Goal: Communication & Community: Answer question/provide support

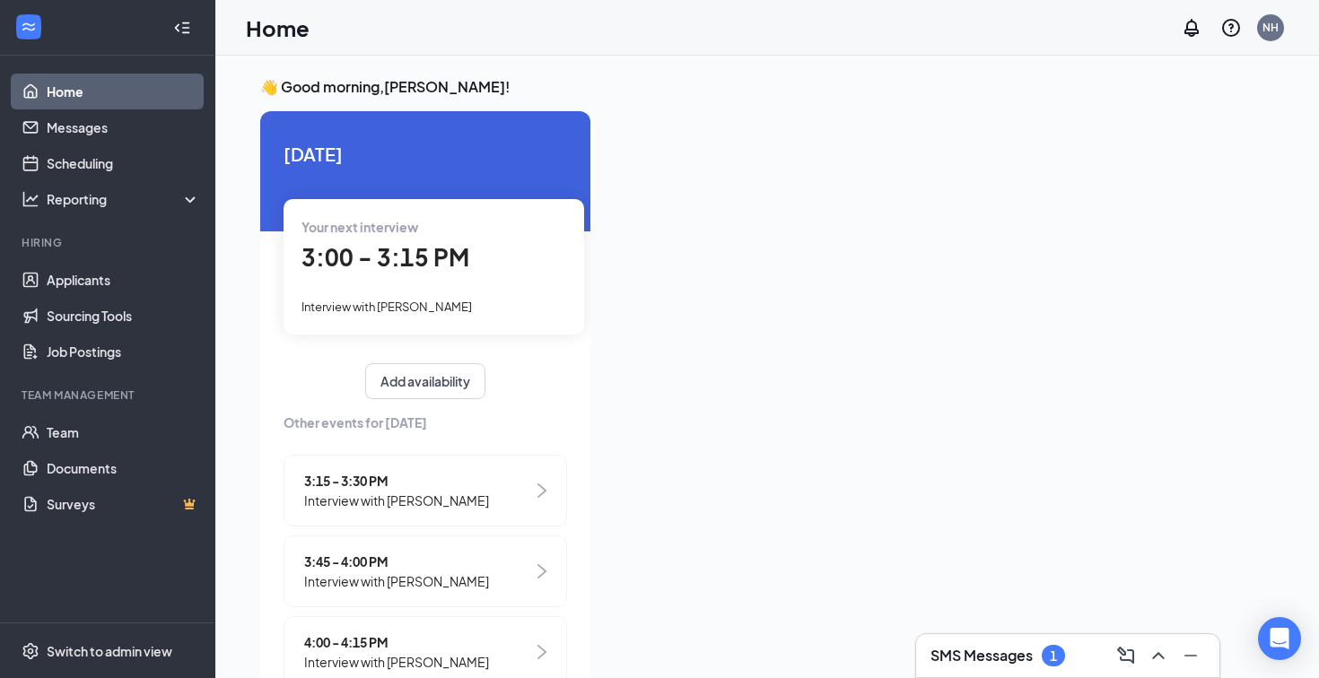
click at [983, 651] on h3 "SMS Messages" at bounding box center [982, 656] width 102 height 20
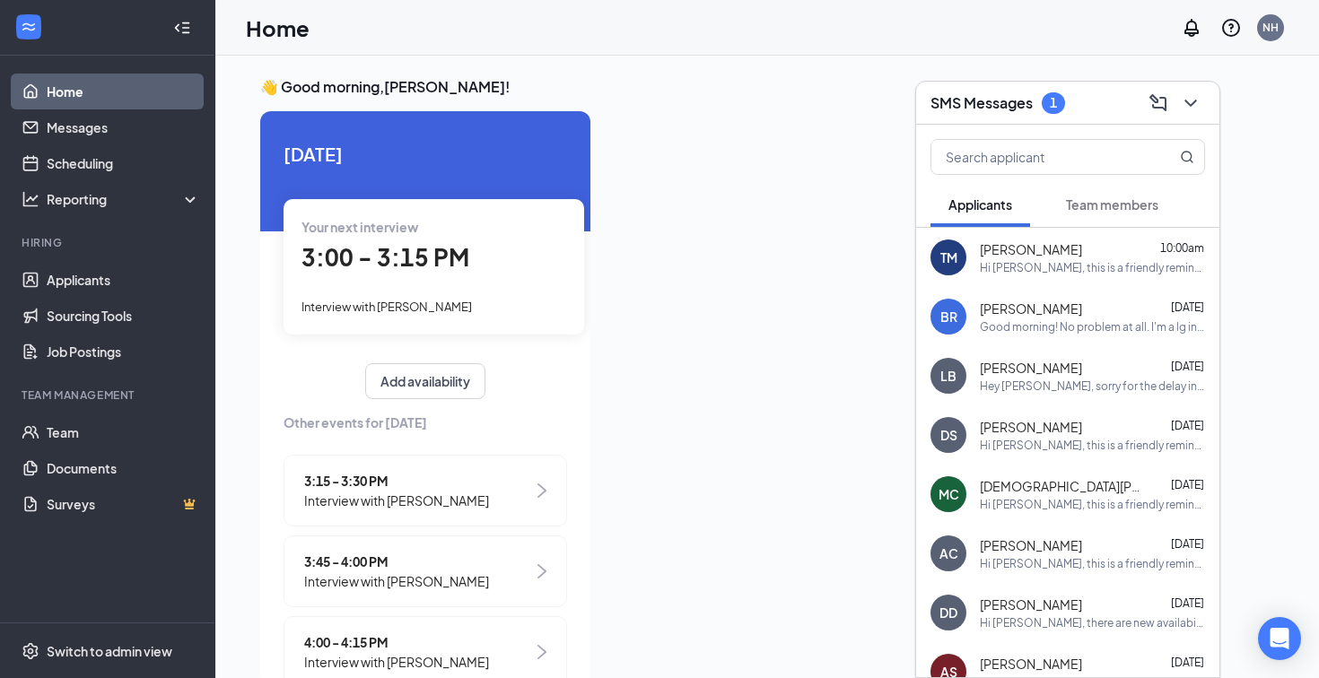
click at [1104, 214] on button "Team members" at bounding box center [1112, 204] width 128 height 45
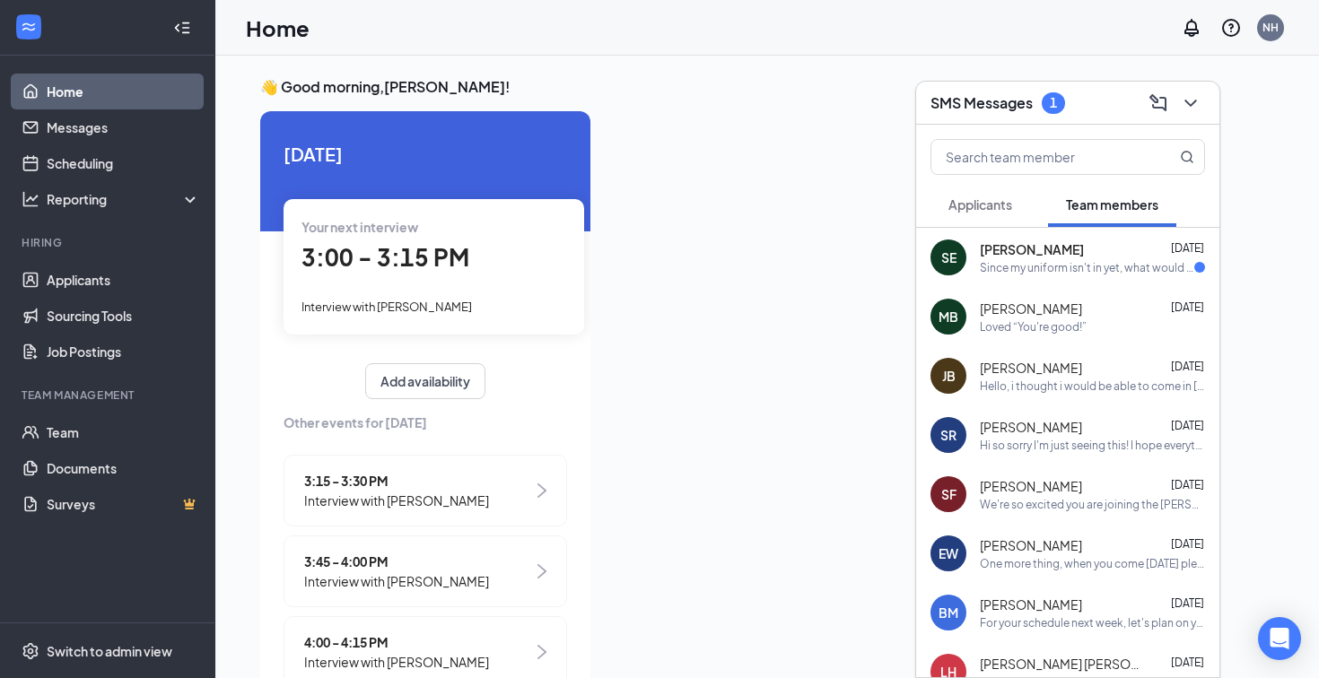
click at [1088, 267] on div "Since my uniform isn't in yet, what would you like me to wear [DATE]?" at bounding box center [1087, 267] width 214 height 15
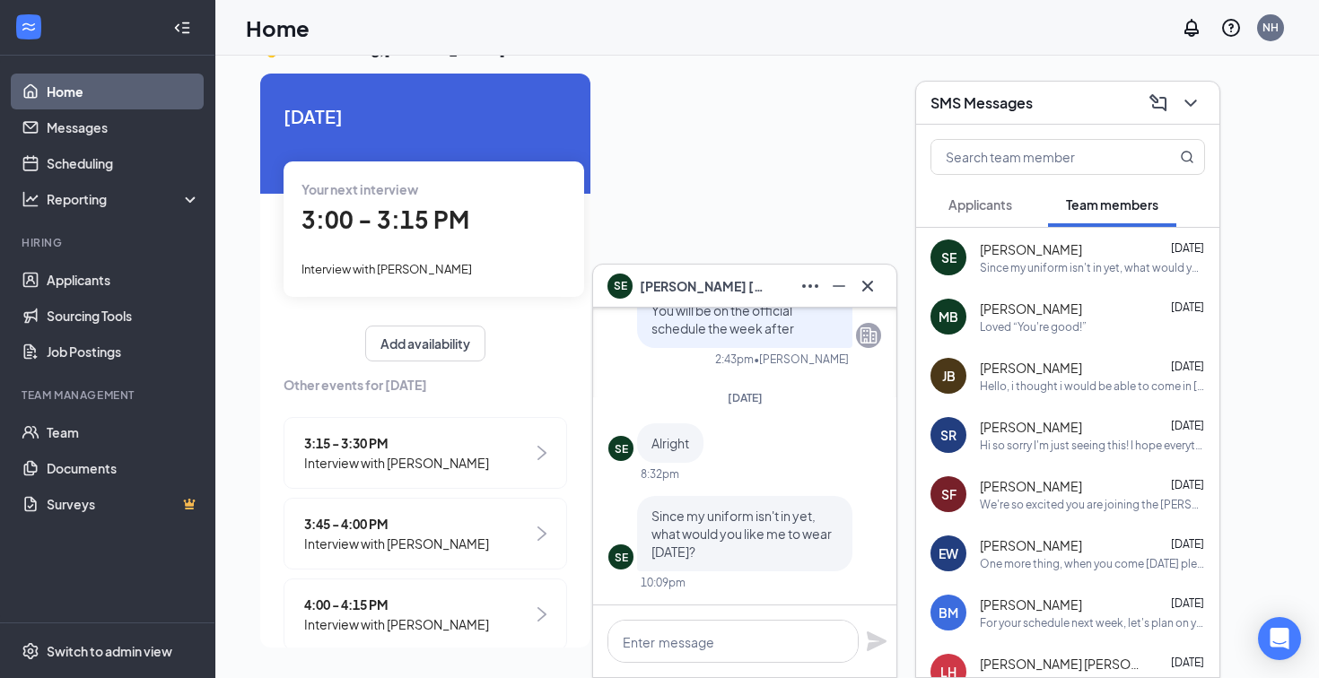
scroll to position [38, 0]
click at [737, 634] on textarea at bounding box center [732, 641] width 251 height 43
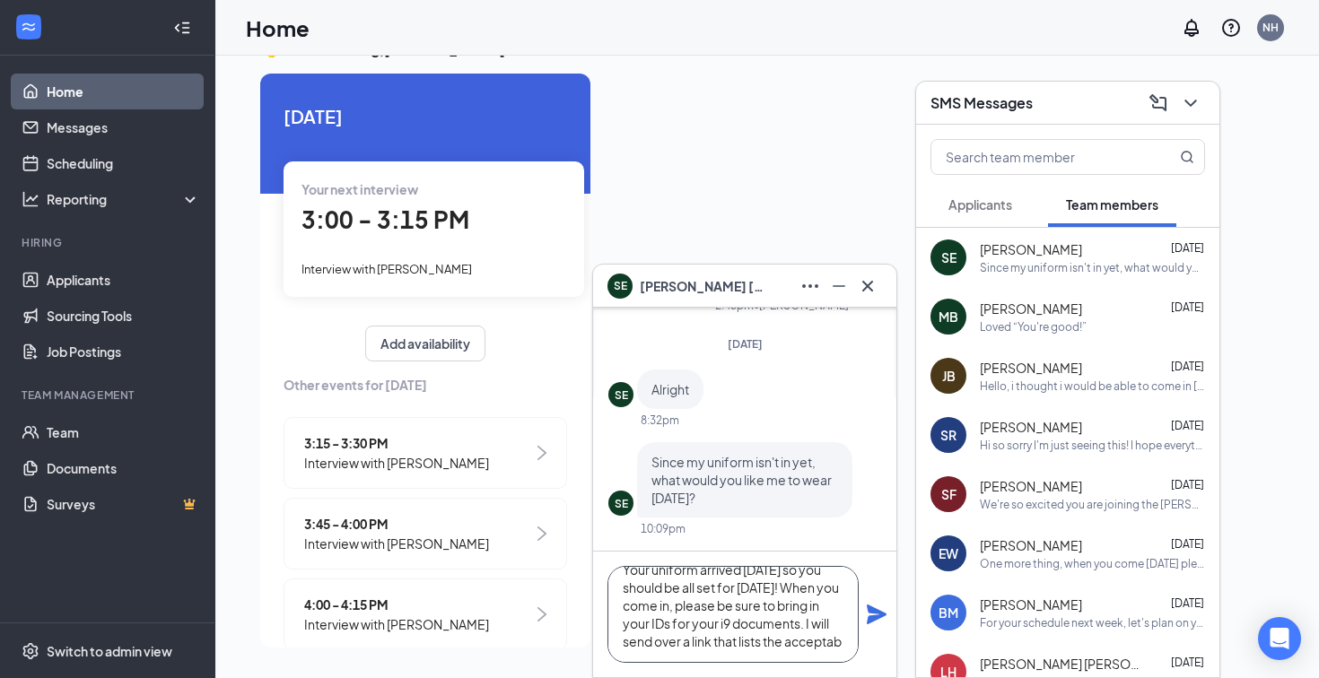
scroll to position [37, 0]
type textarea "Your uniform arrived [DATE] so you should be all set for [DATE]! When you come …"
click at [878, 609] on icon "Plane" at bounding box center [877, 615] width 22 height 22
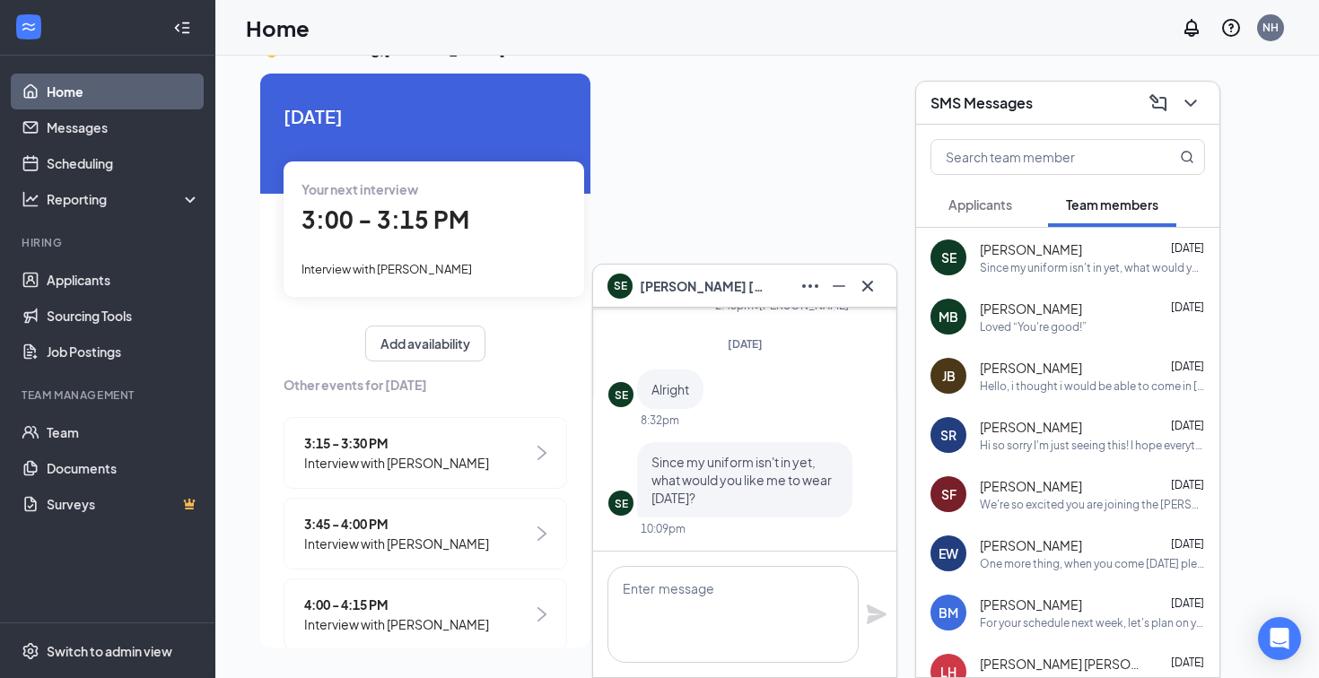
scroll to position [0, 0]
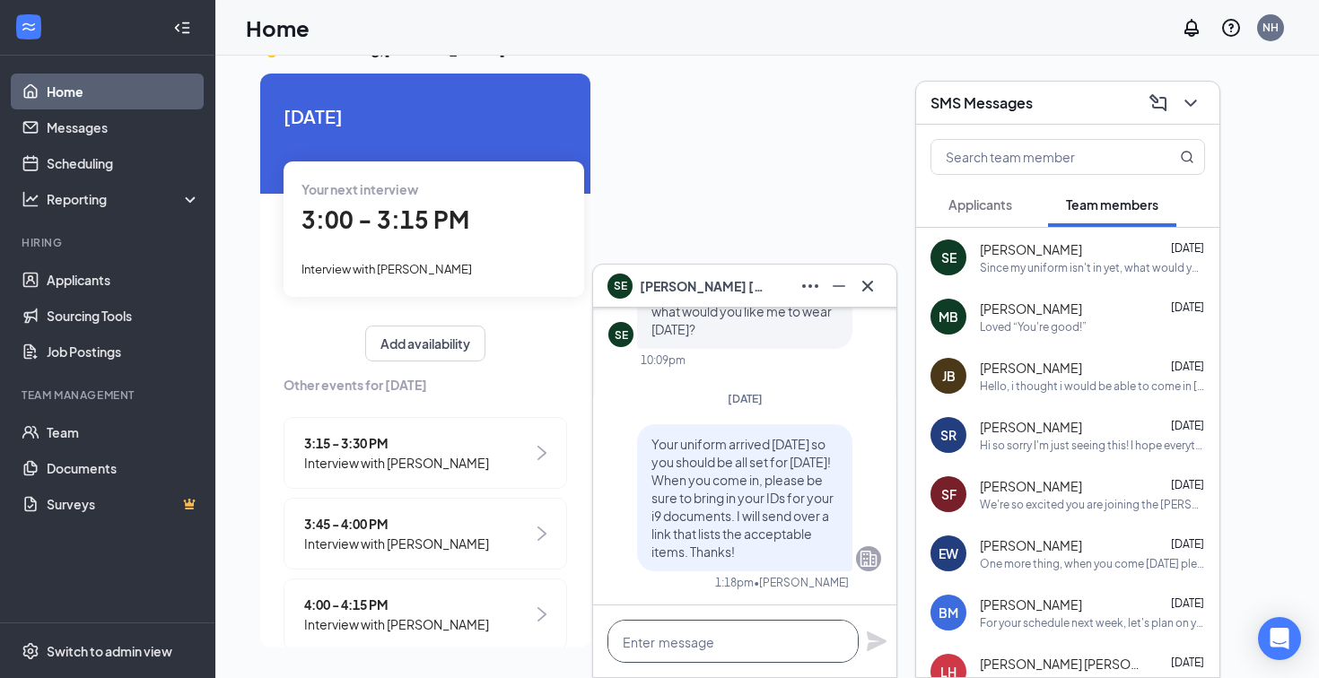
click at [730, 641] on textarea at bounding box center [732, 641] width 251 height 43
paste textarea "[URL][DOMAIN_NAME]"
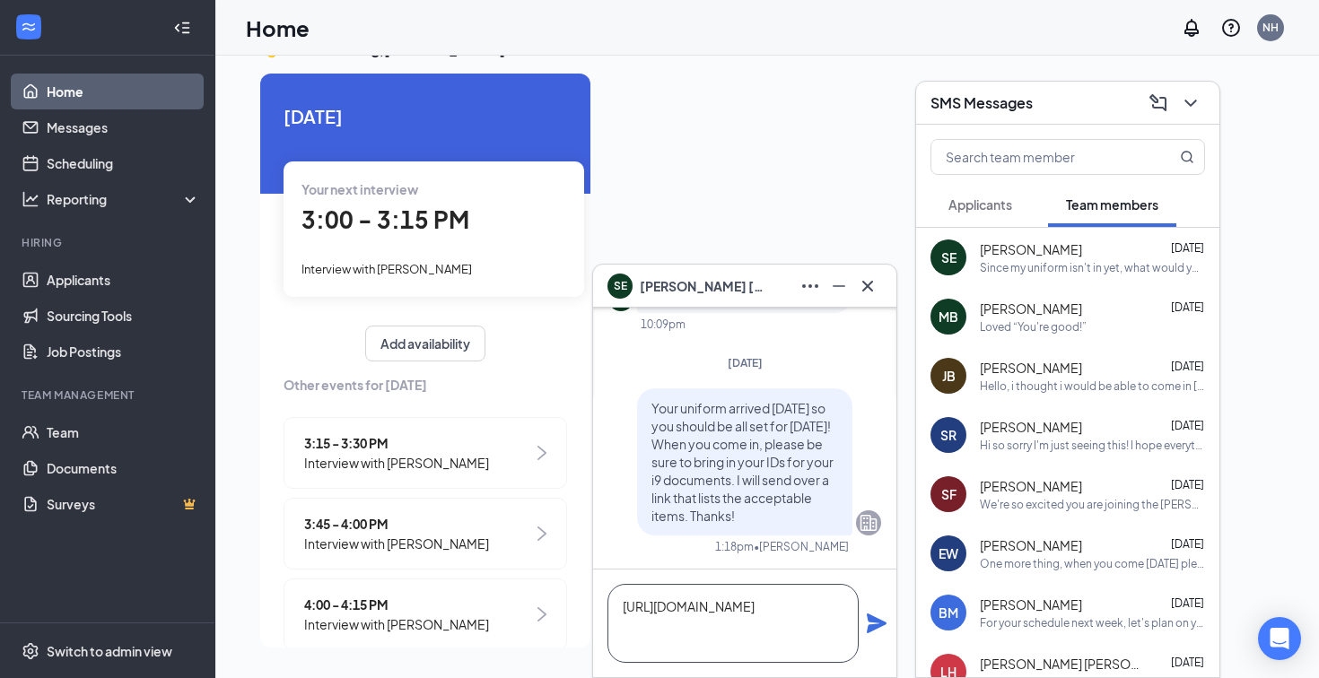
scroll to position [1, 0]
type textarea "[URL][DOMAIN_NAME]"
click at [879, 626] on icon "Plane" at bounding box center [877, 624] width 20 height 20
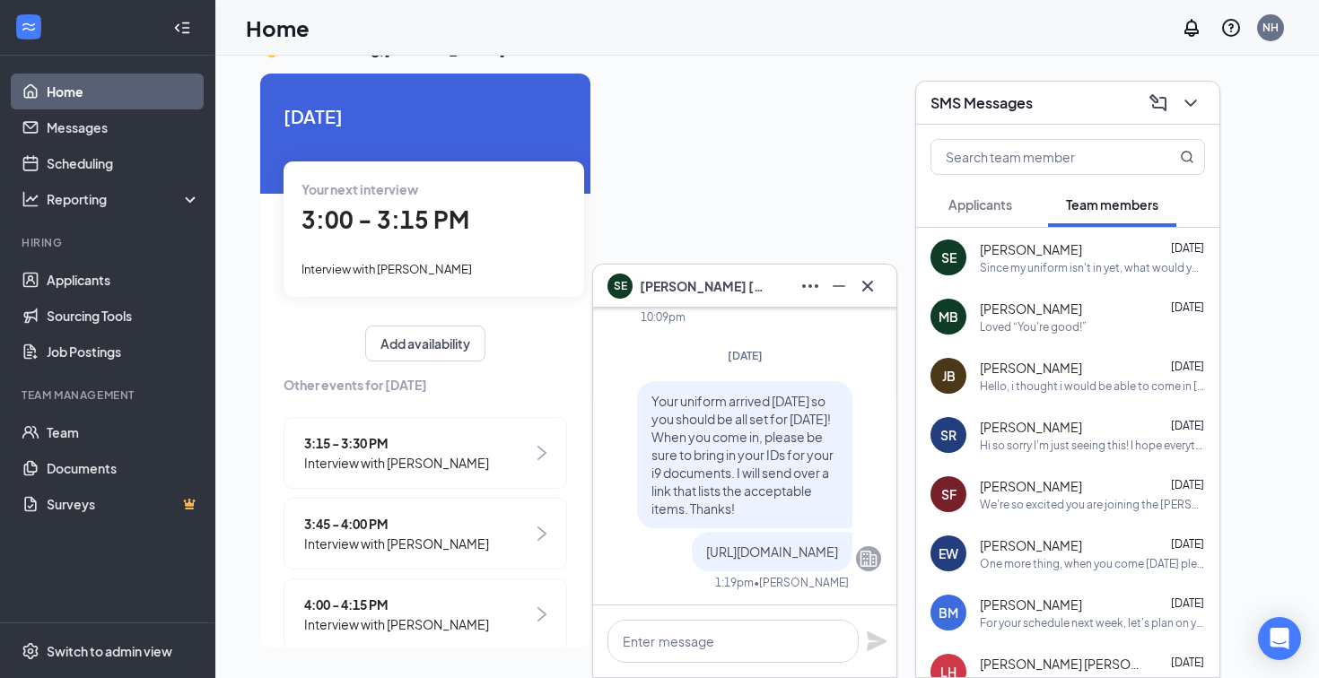
scroll to position [0, 0]
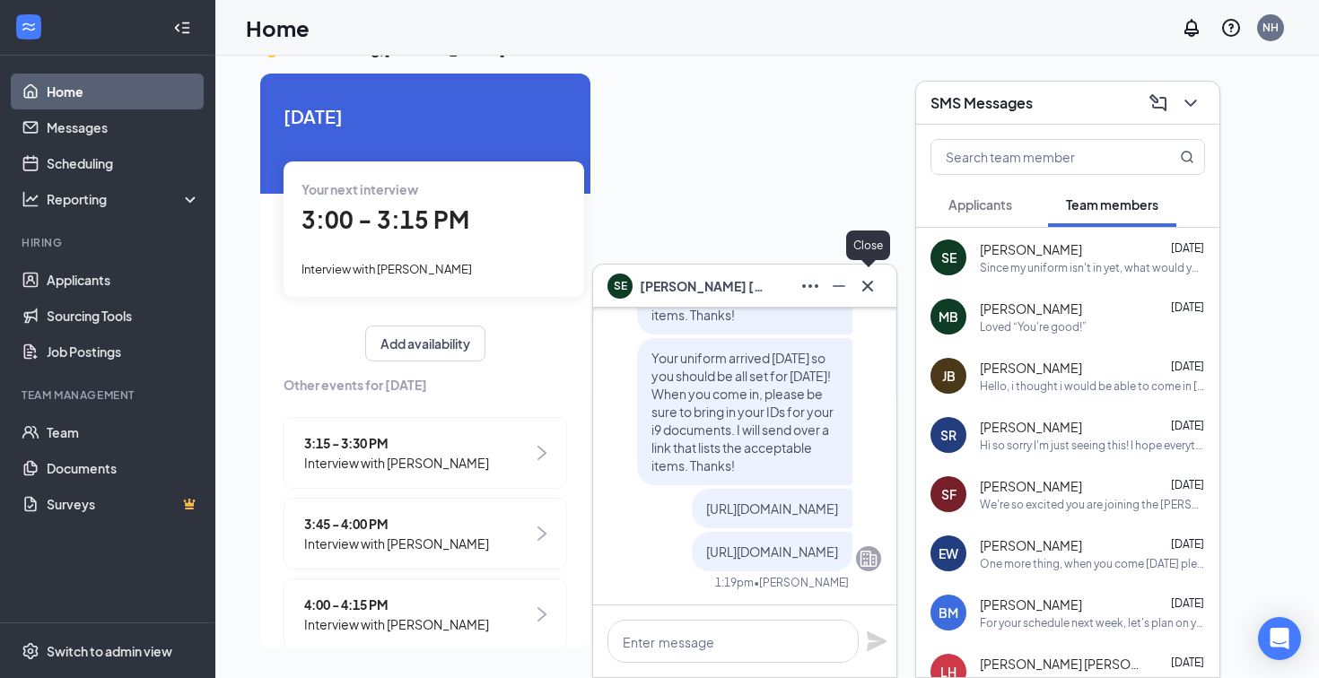
click at [875, 284] on icon "Cross" at bounding box center [868, 286] width 22 height 22
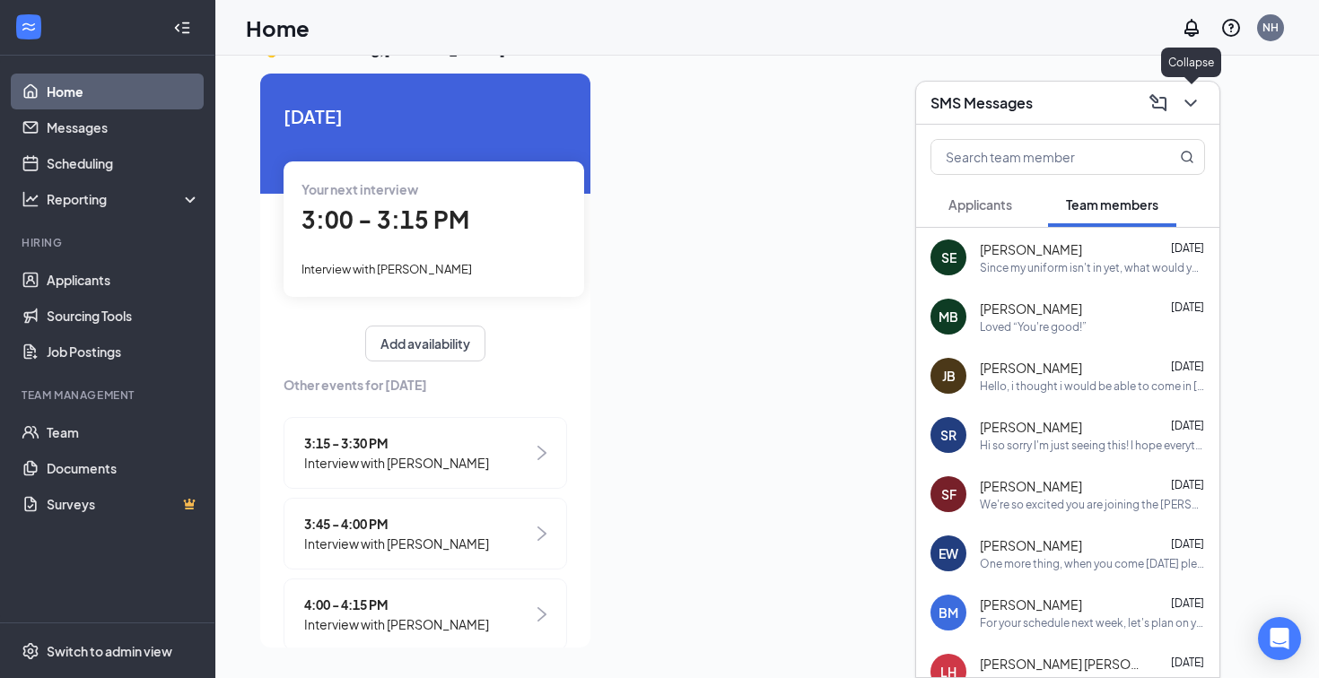
click at [1189, 106] on icon "ChevronDown" at bounding box center [1191, 103] width 22 height 22
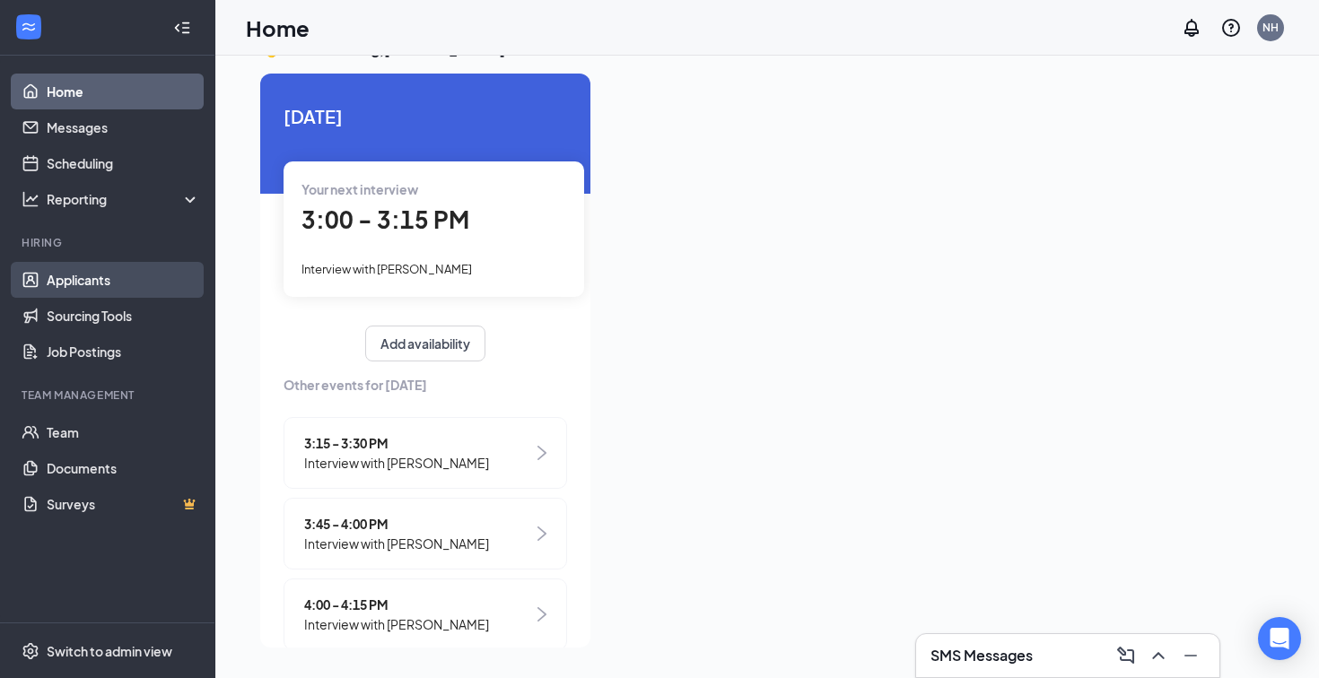
click at [84, 281] on link "Applicants" at bounding box center [123, 280] width 153 height 36
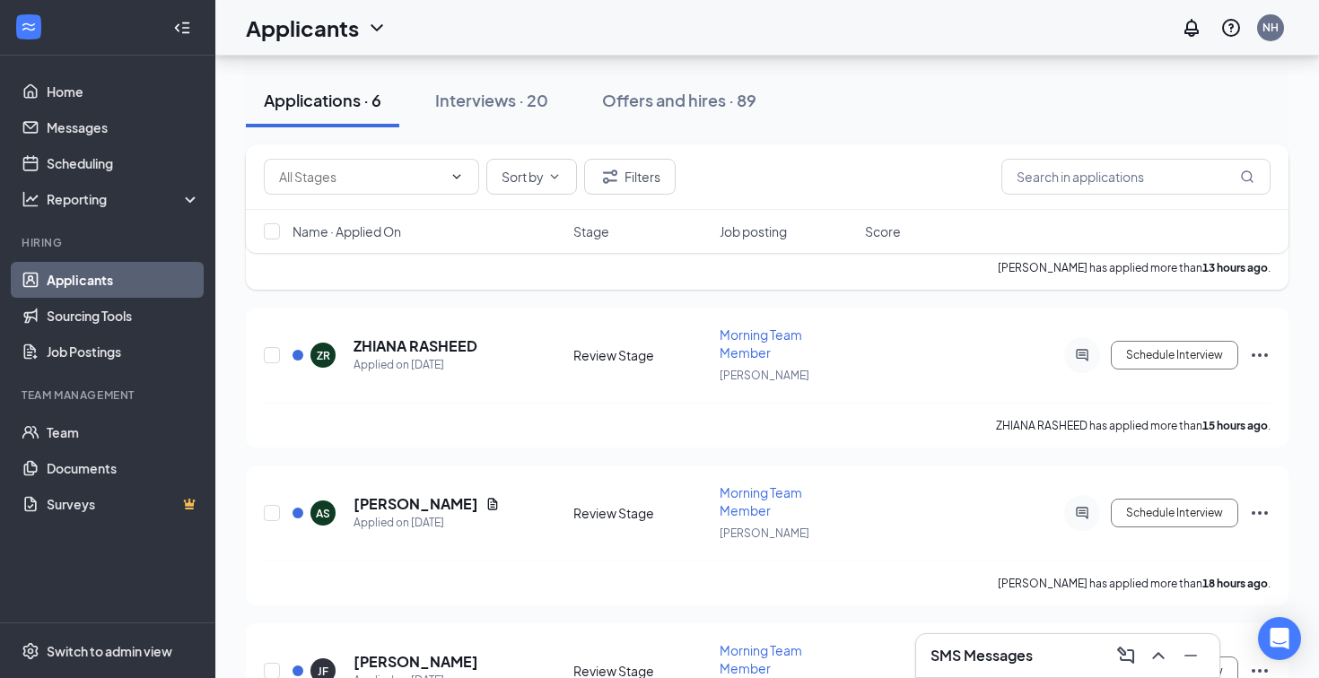
scroll to position [512, 0]
click at [450, 653] on h5 "[PERSON_NAME]" at bounding box center [416, 663] width 125 height 20
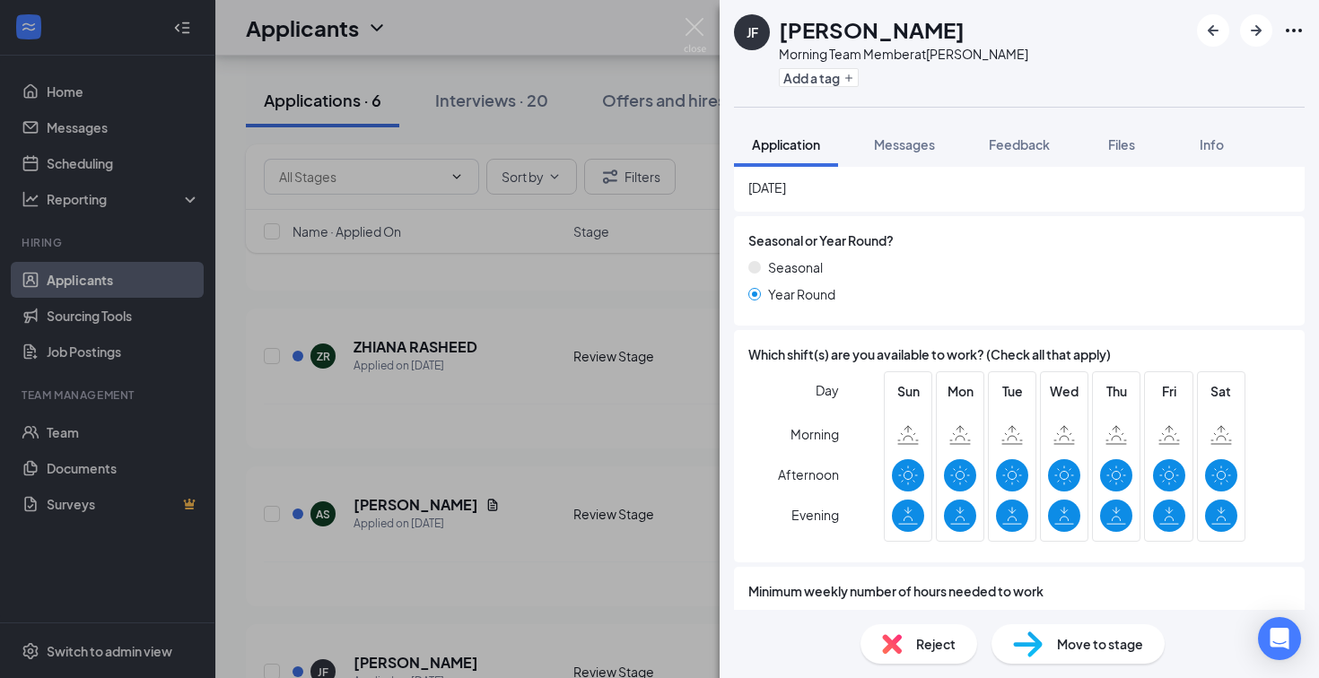
scroll to position [800, 0]
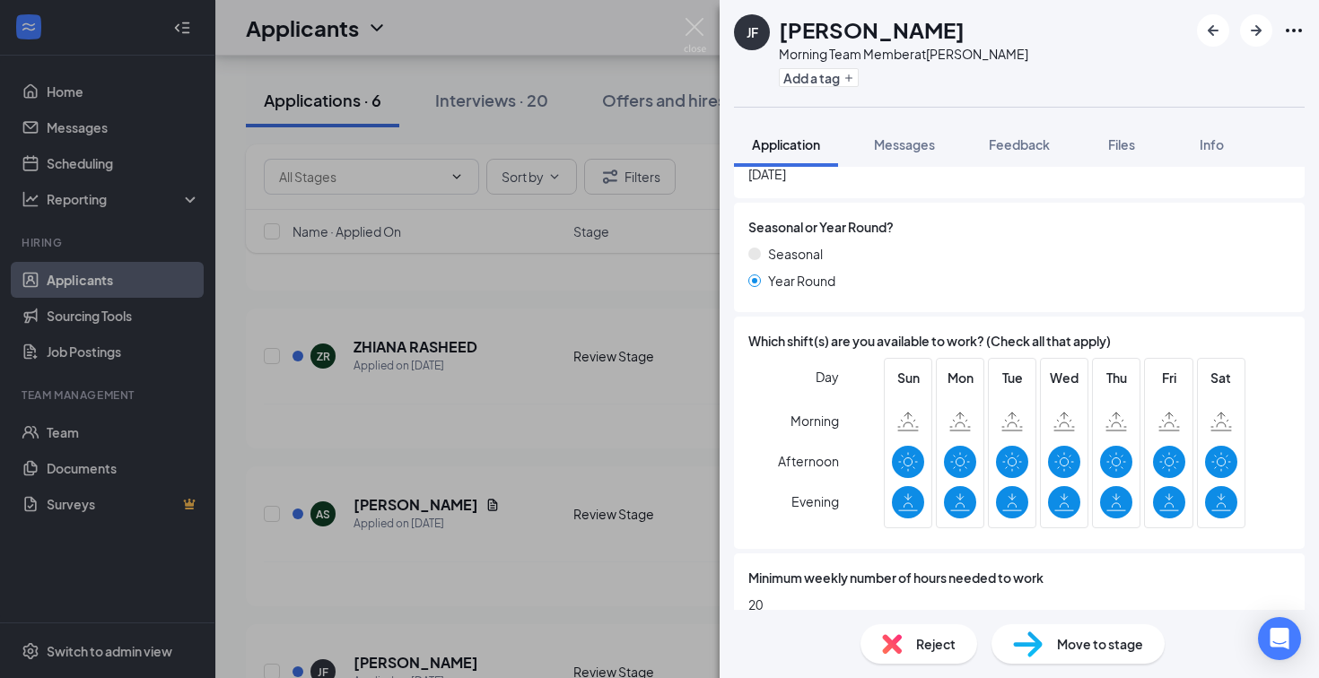
click at [929, 642] on span "Reject" at bounding box center [935, 644] width 39 height 20
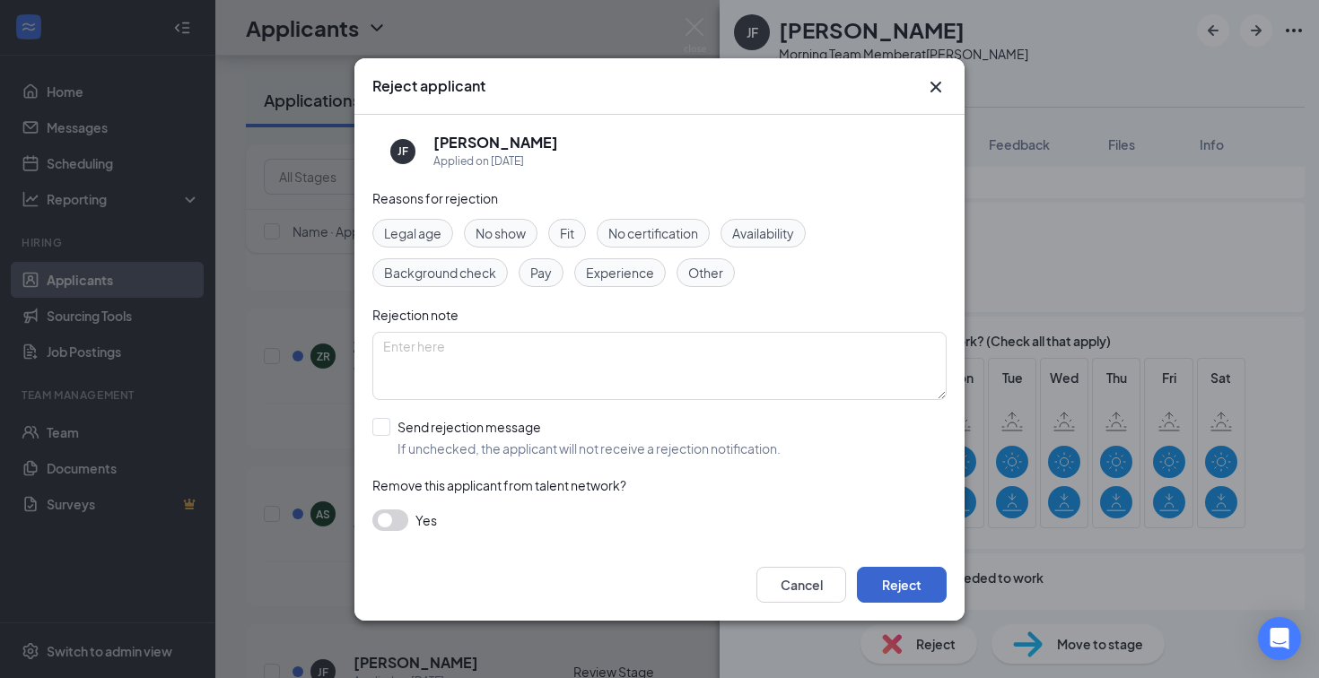
click at [904, 583] on button "Reject" at bounding box center [902, 585] width 90 height 36
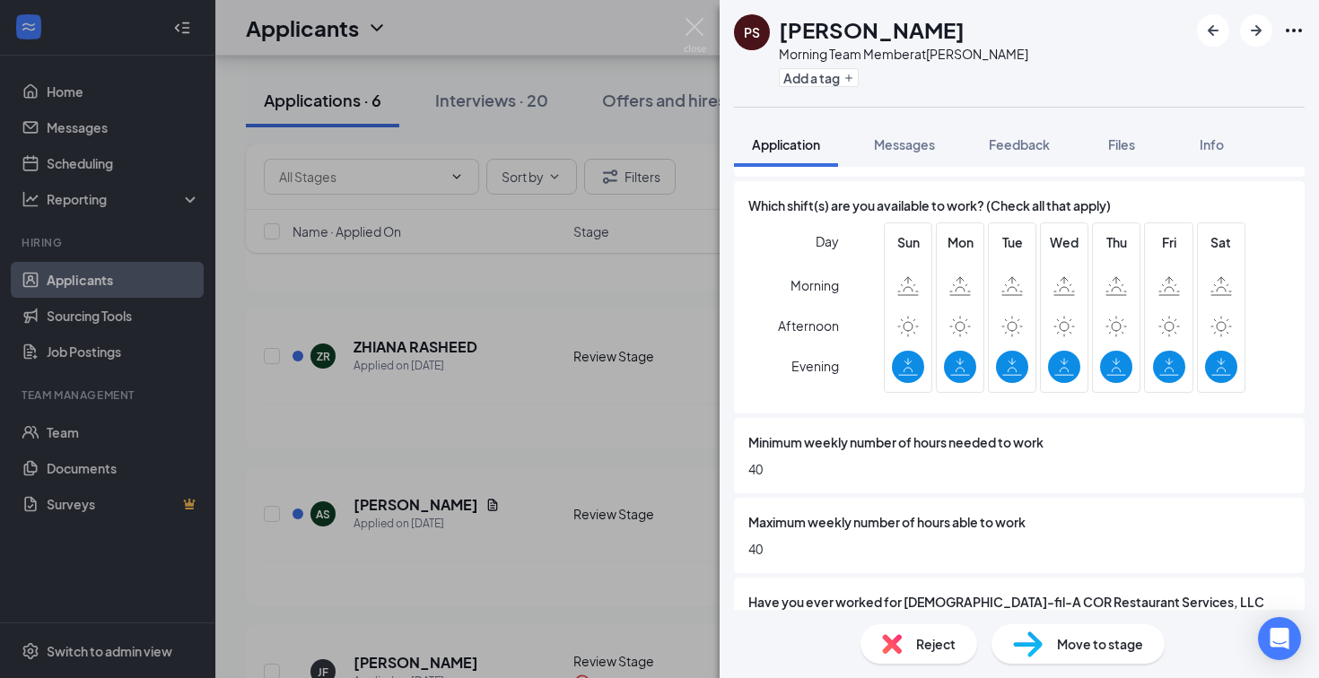
scroll to position [940, 0]
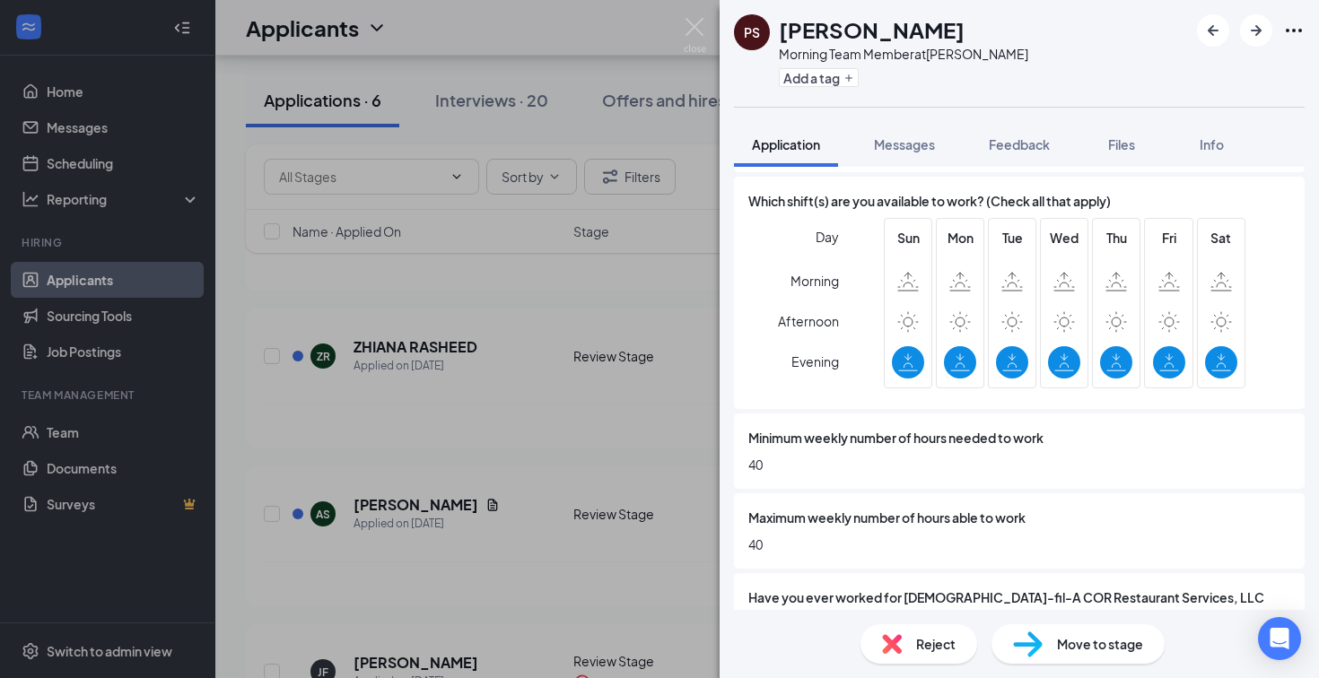
click at [887, 637] on img at bounding box center [892, 644] width 20 height 20
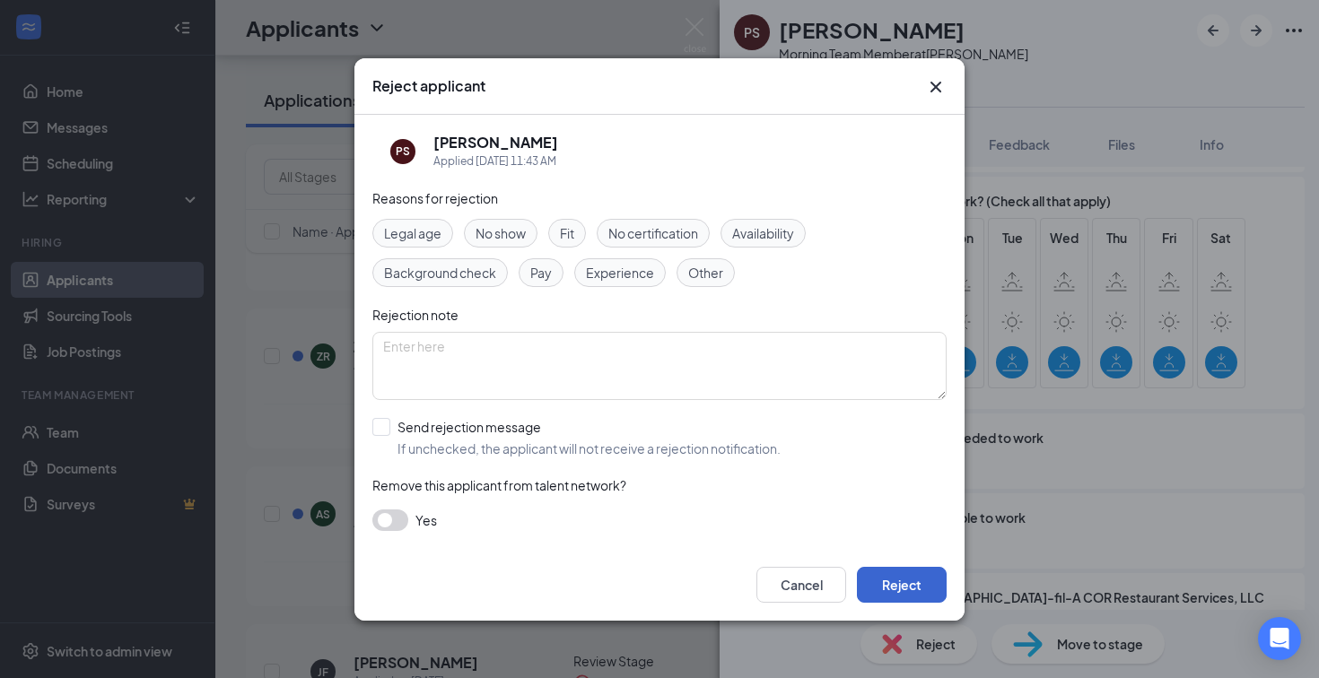
click at [906, 588] on button "Reject" at bounding box center [902, 585] width 90 height 36
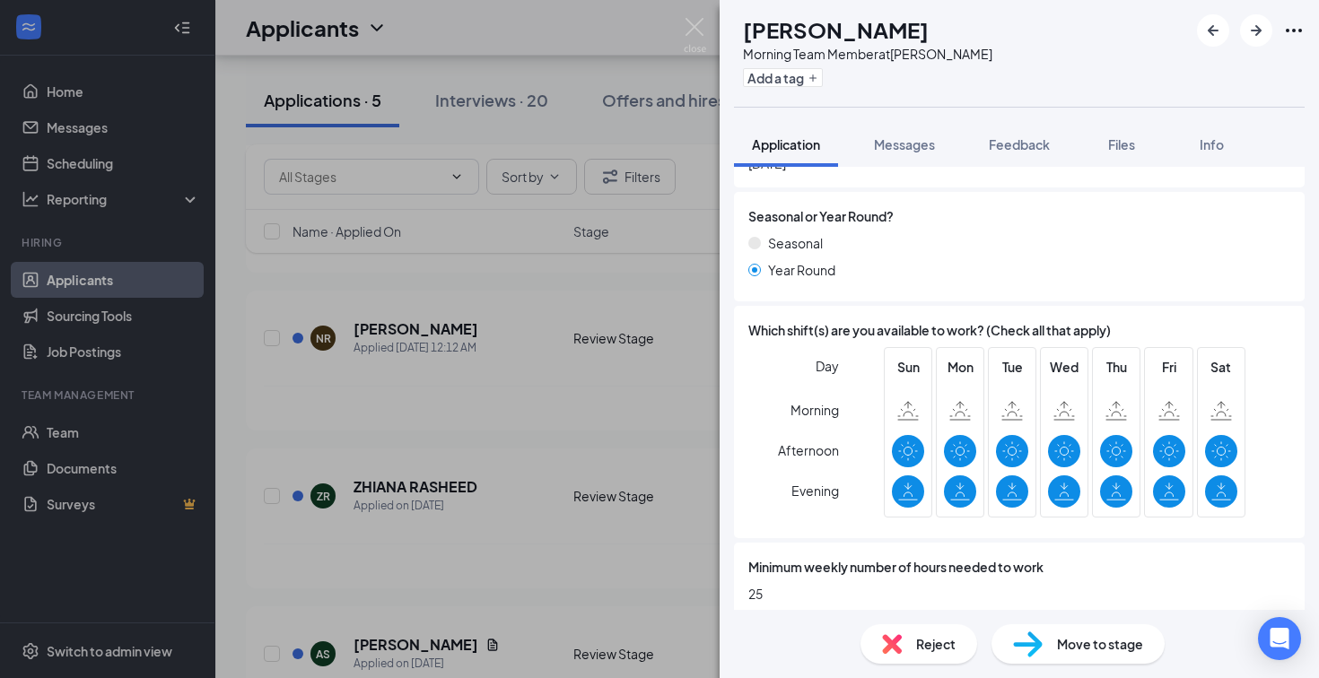
scroll to position [931, 0]
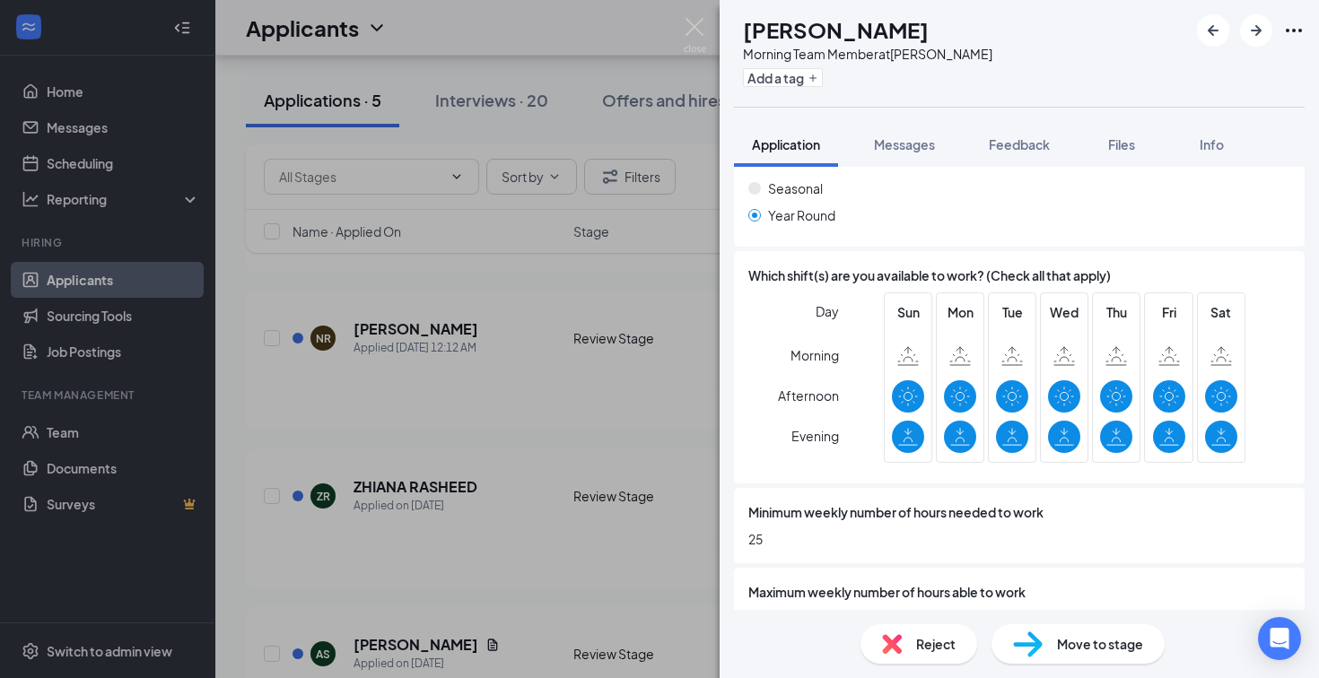
click at [896, 635] on img at bounding box center [892, 644] width 20 height 20
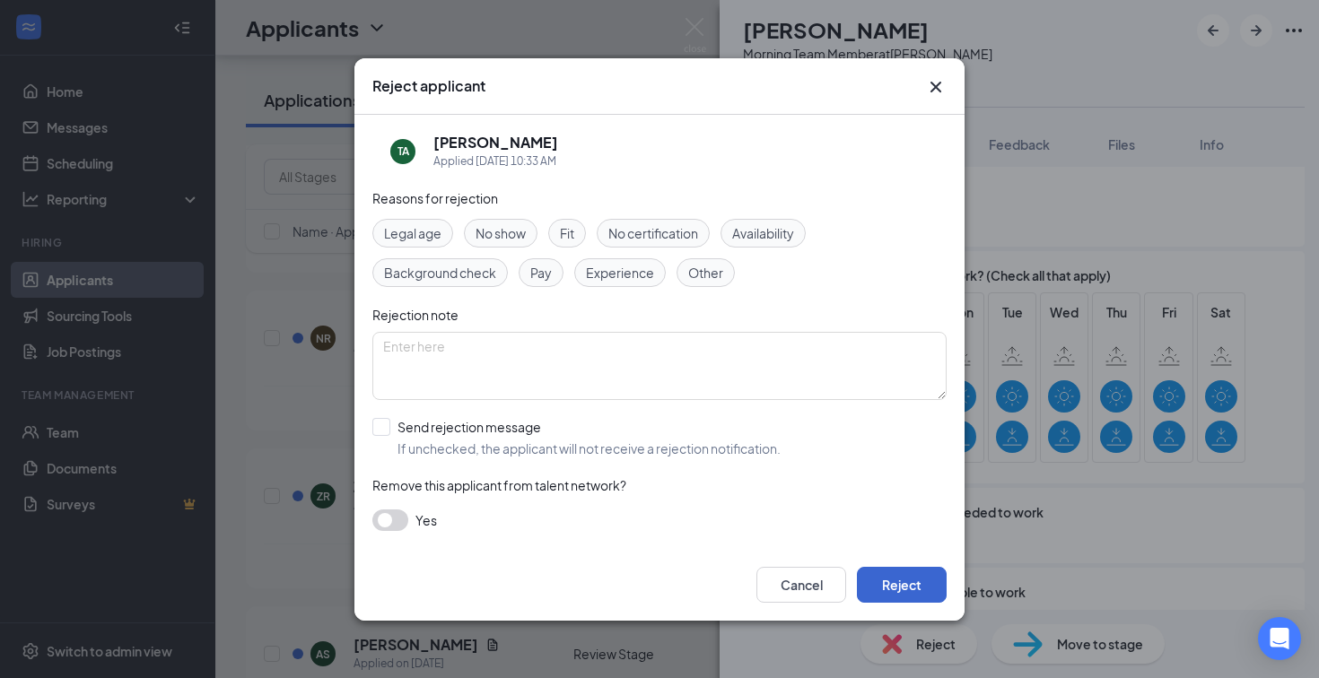
click at [908, 583] on button "Reject" at bounding box center [902, 585] width 90 height 36
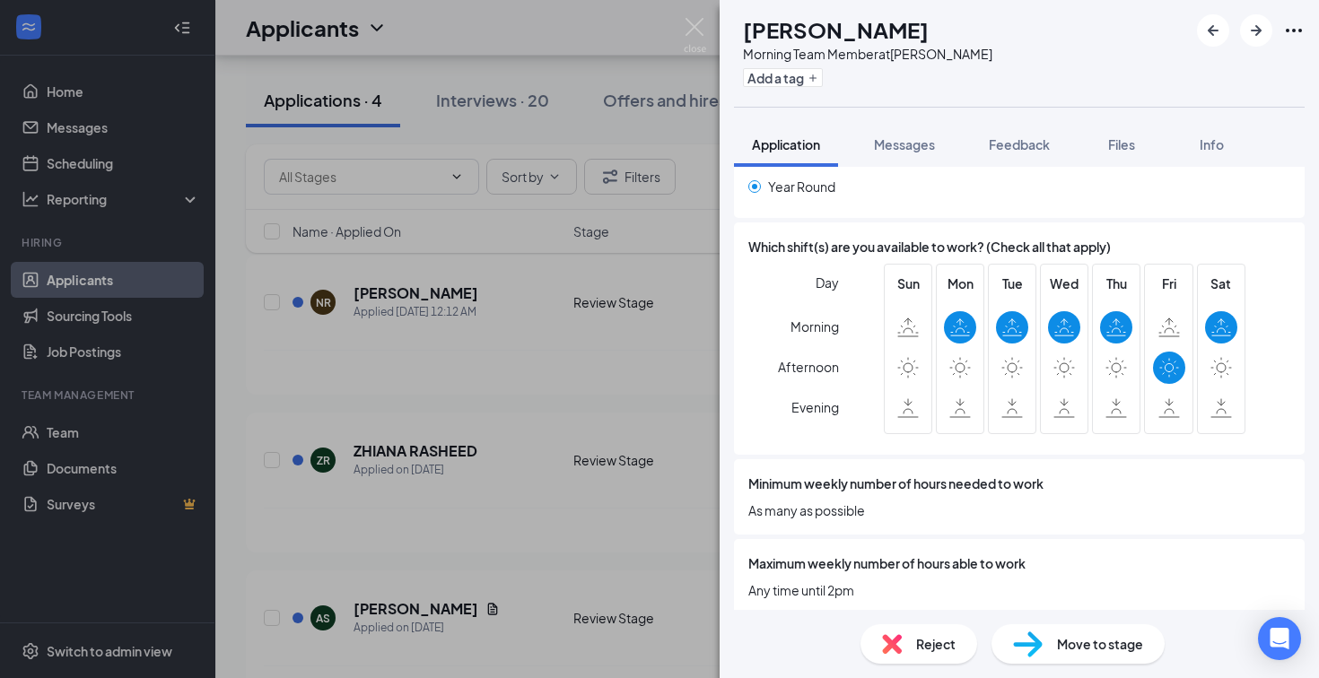
scroll to position [909, 0]
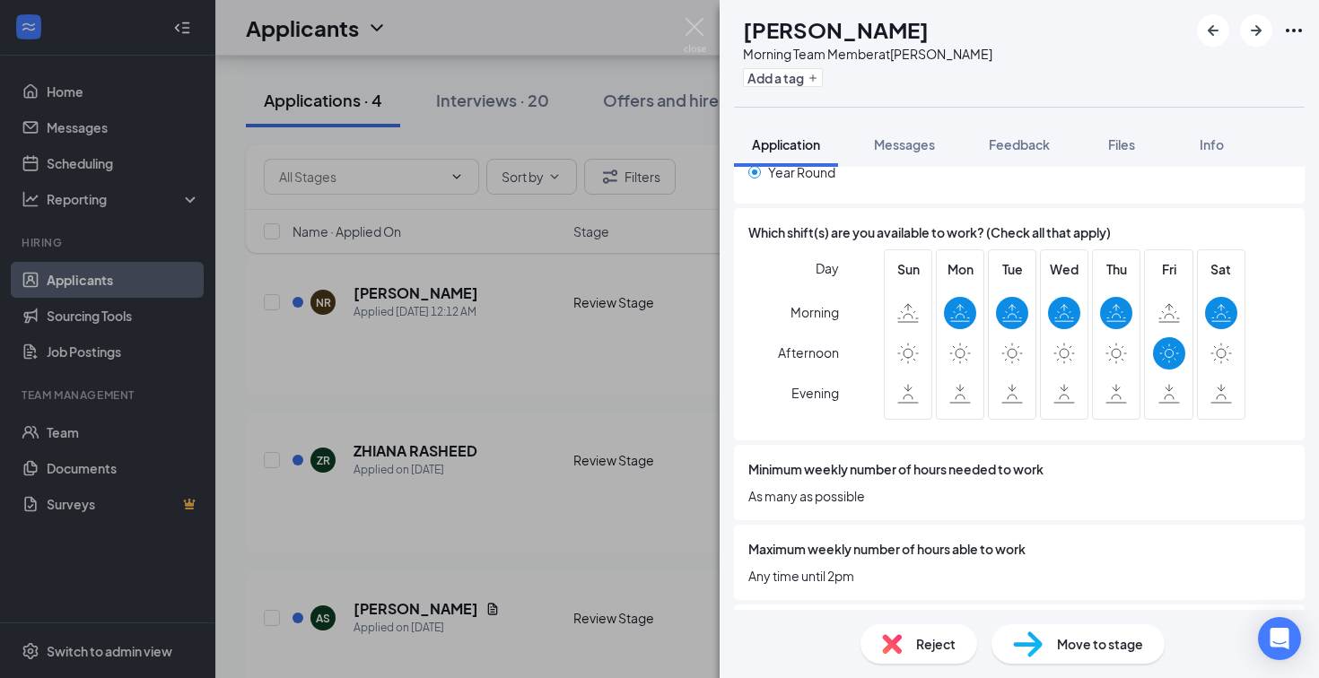
click at [890, 648] on img at bounding box center [892, 644] width 20 height 20
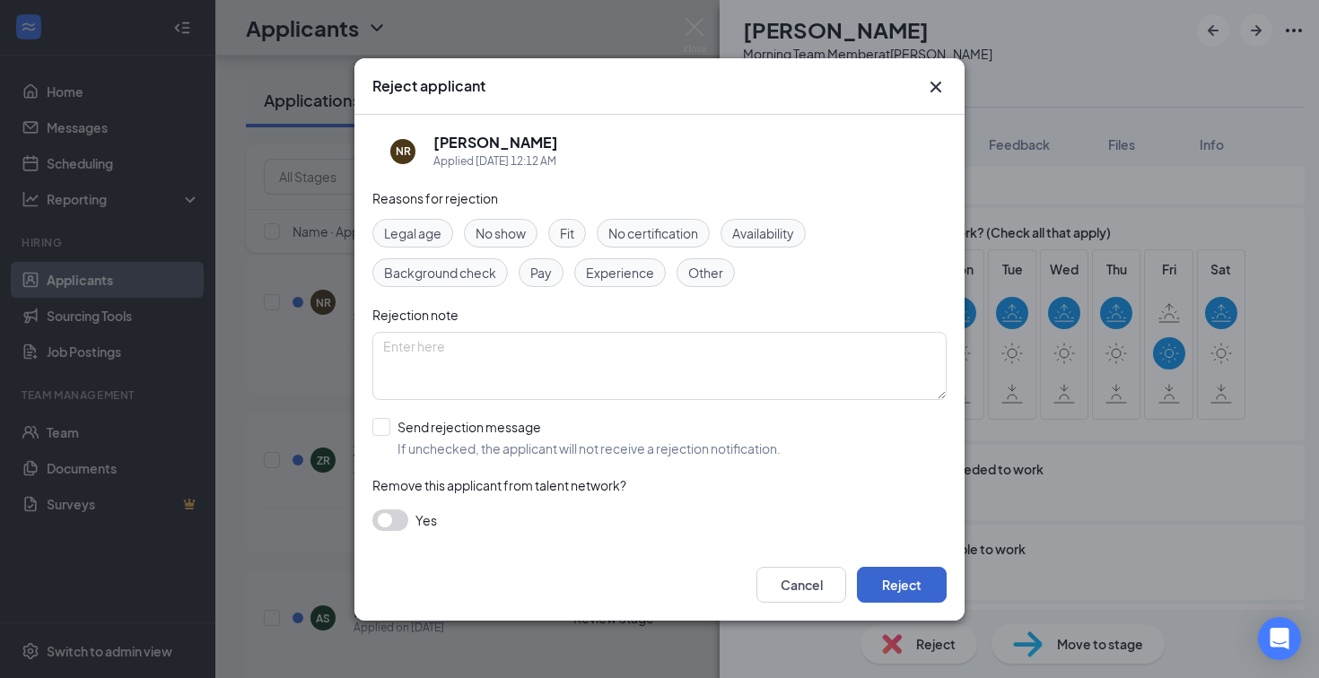
click at [905, 583] on button "Reject" at bounding box center [902, 585] width 90 height 36
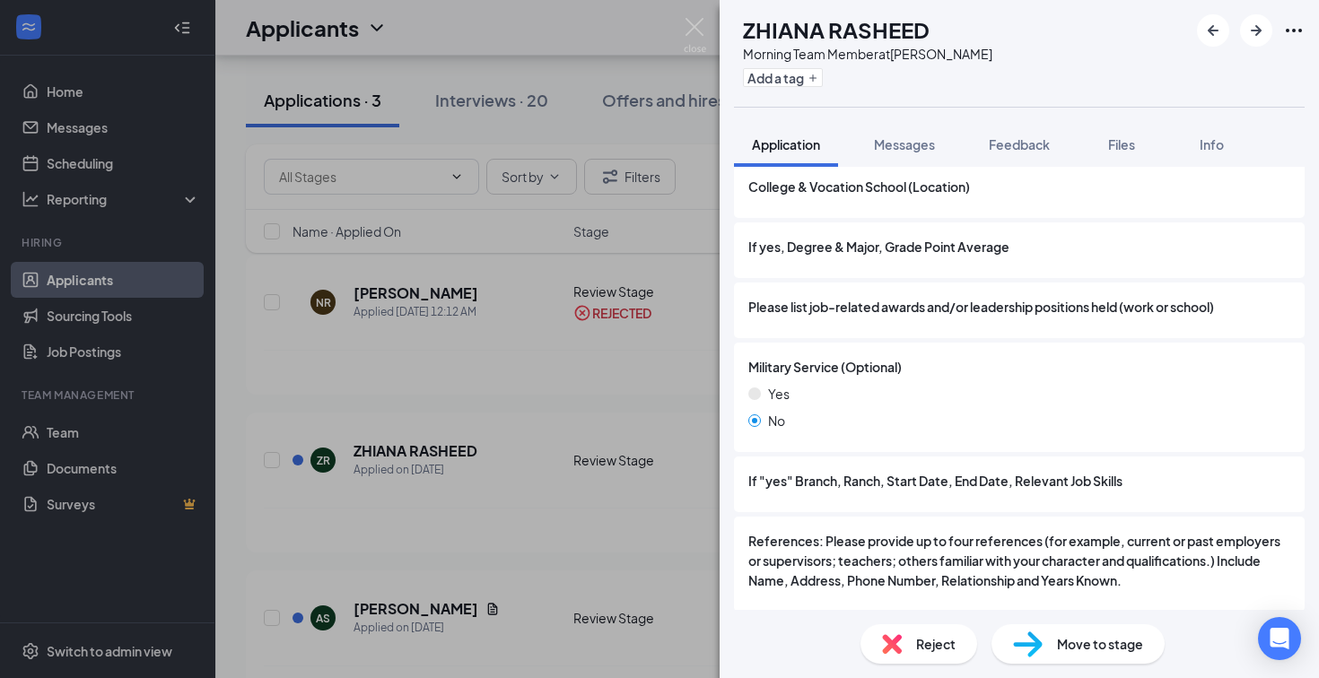
scroll to position [2274, 0]
click at [1116, 639] on span "Move to stage" at bounding box center [1100, 644] width 86 height 20
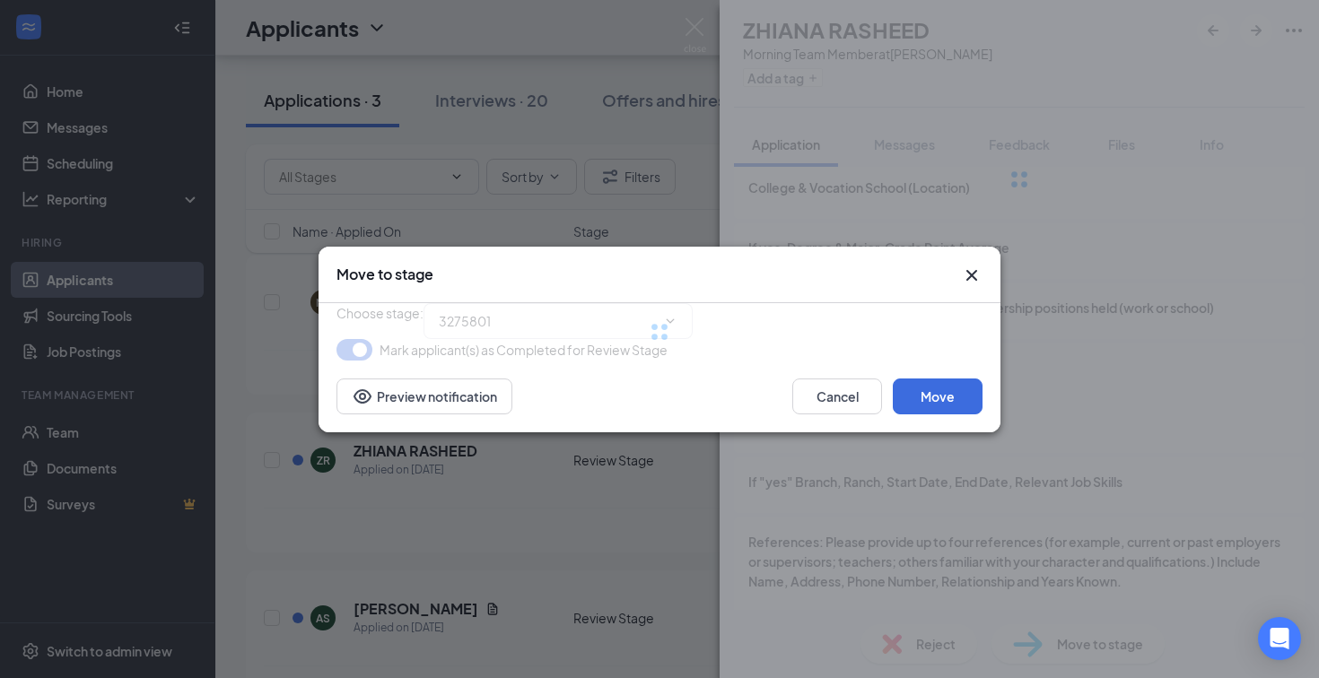
type input "Interview (next stage)"
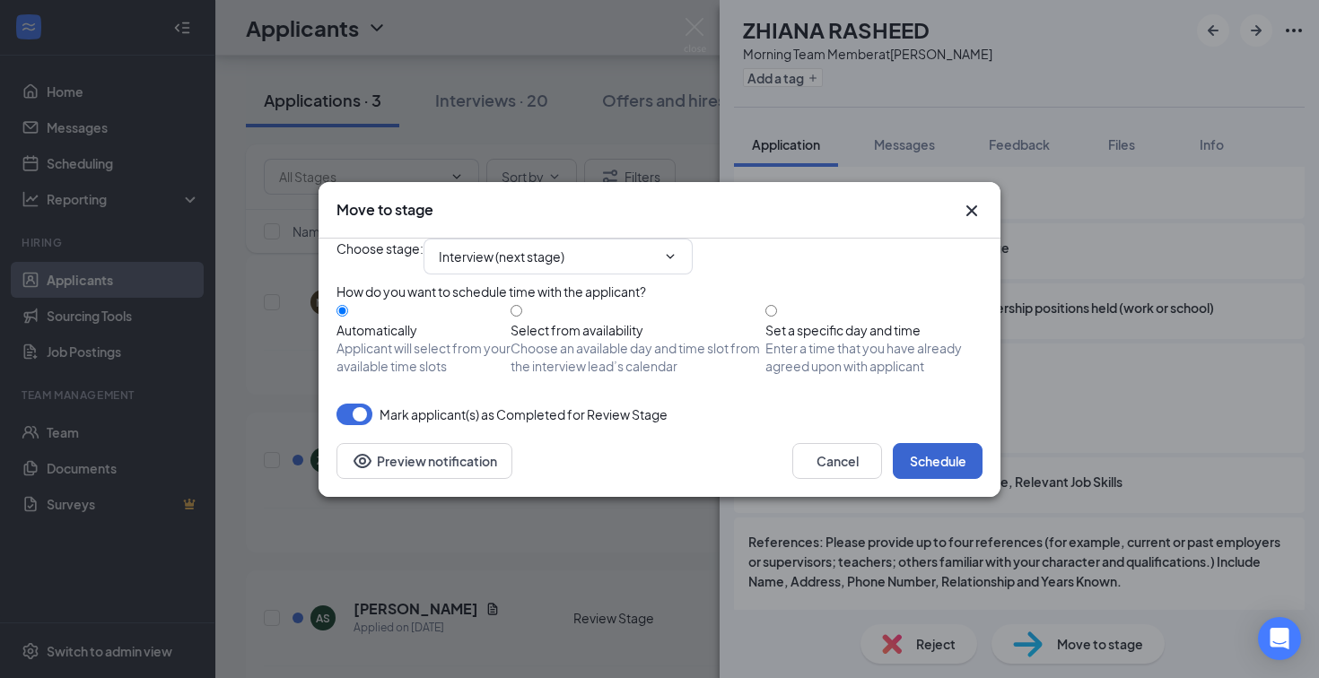
click at [940, 479] on button "Schedule" at bounding box center [938, 461] width 90 height 36
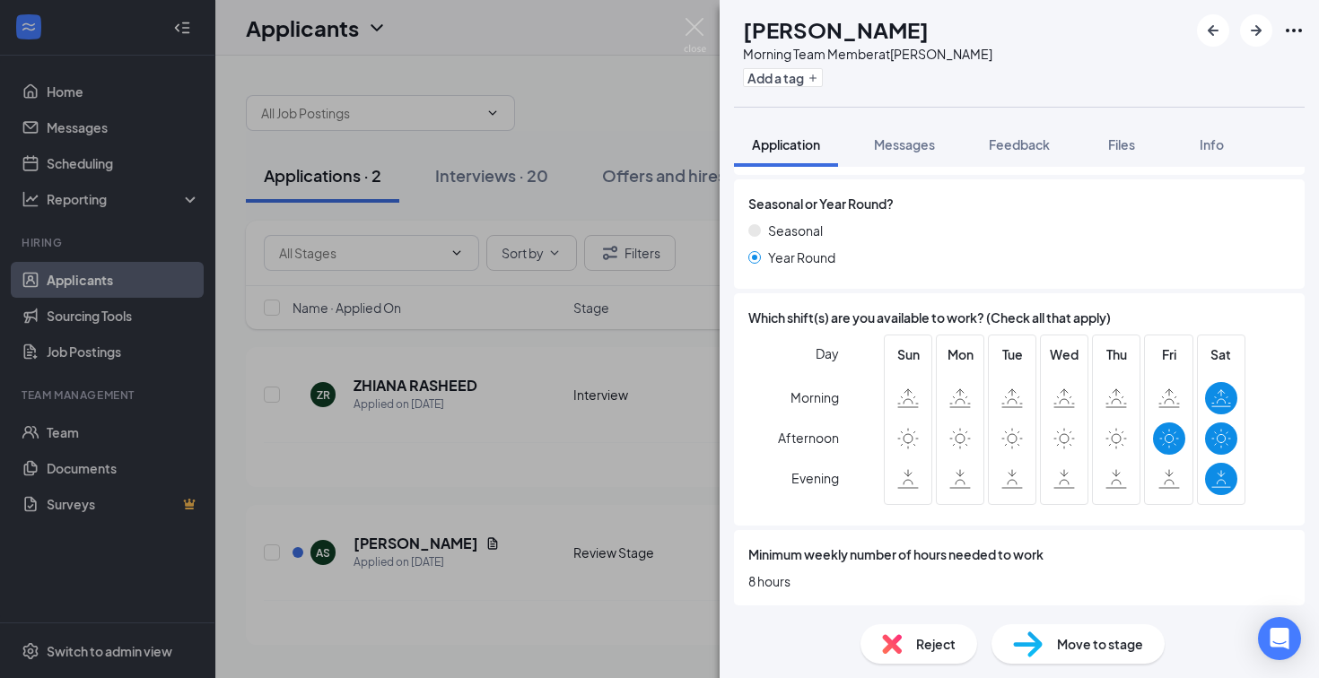
scroll to position [826, 0]
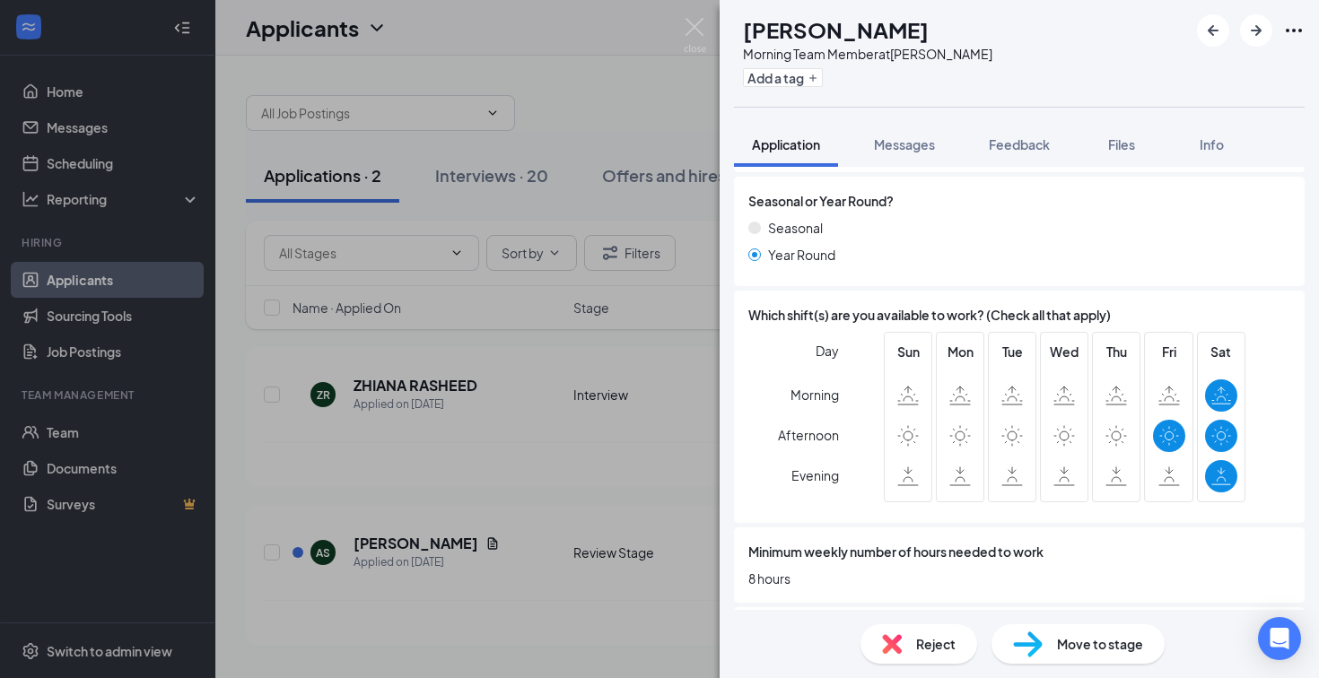
click at [914, 643] on div "Reject" at bounding box center [919, 644] width 117 height 39
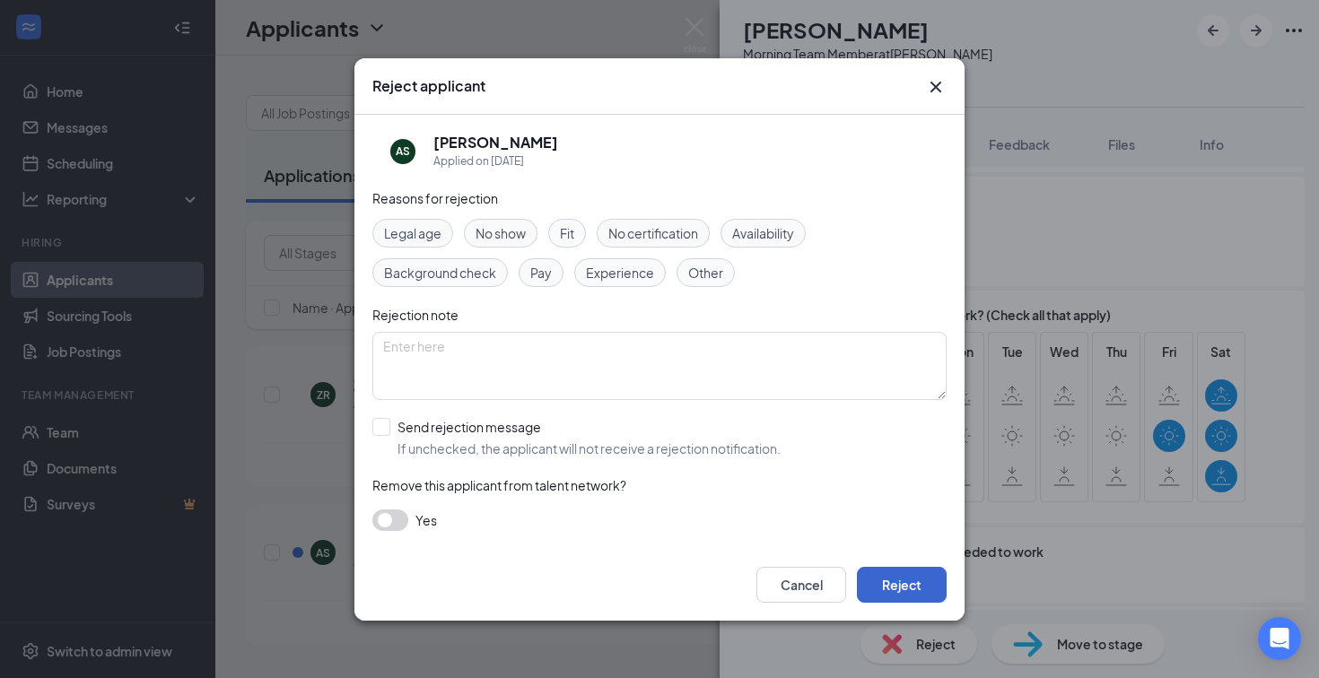
click at [905, 592] on button "Reject" at bounding box center [902, 585] width 90 height 36
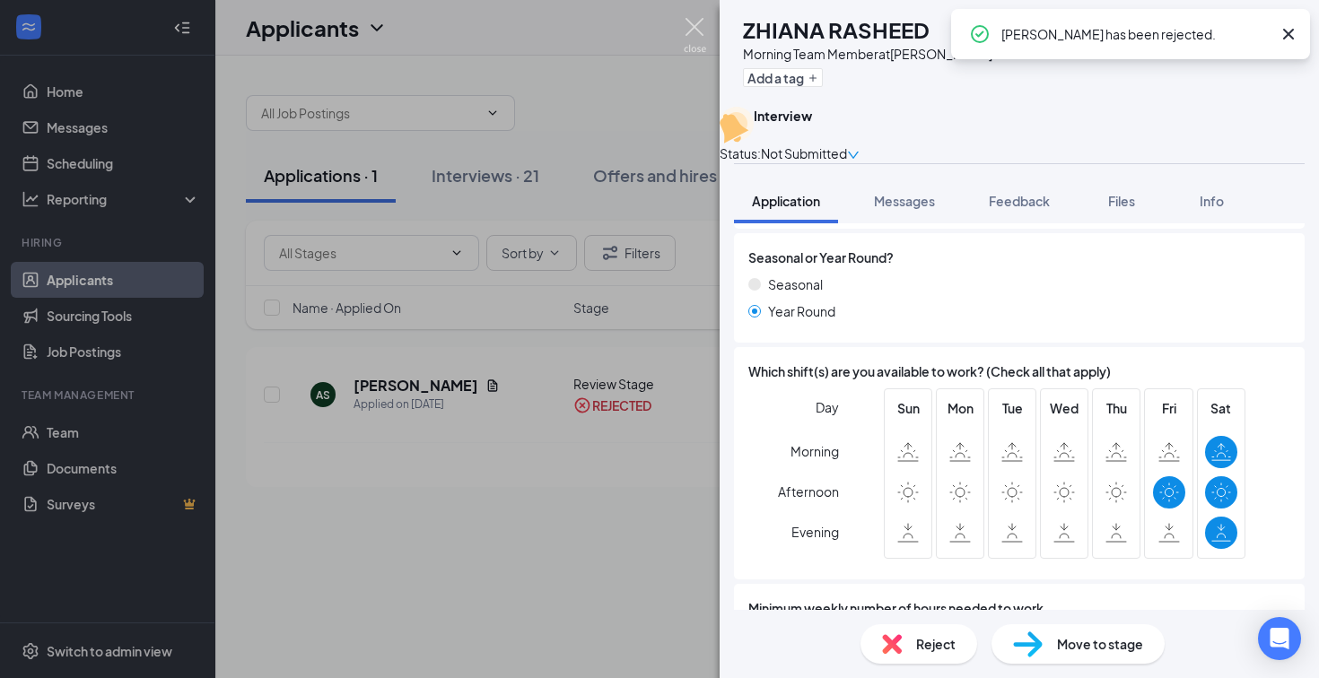
click at [694, 26] on img at bounding box center [695, 35] width 22 height 35
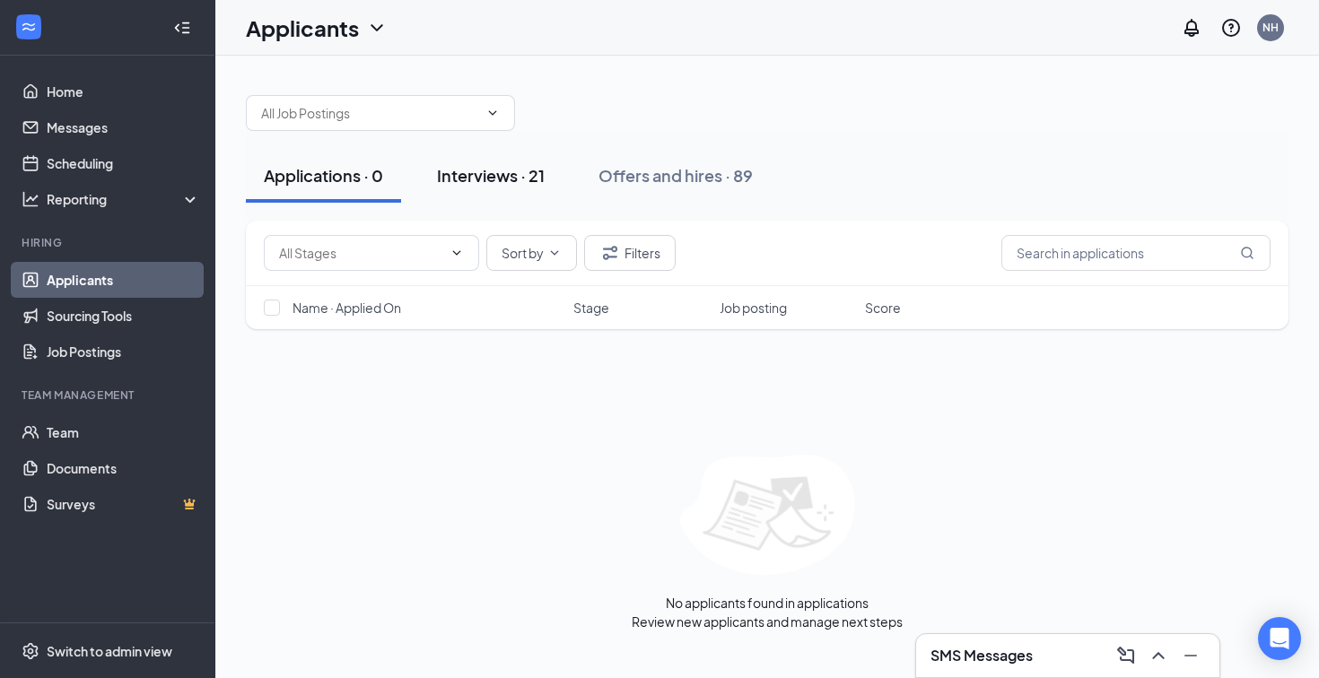
click at [488, 176] on div "Interviews · 21" at bounding box center [491, 175] width 108 height 22
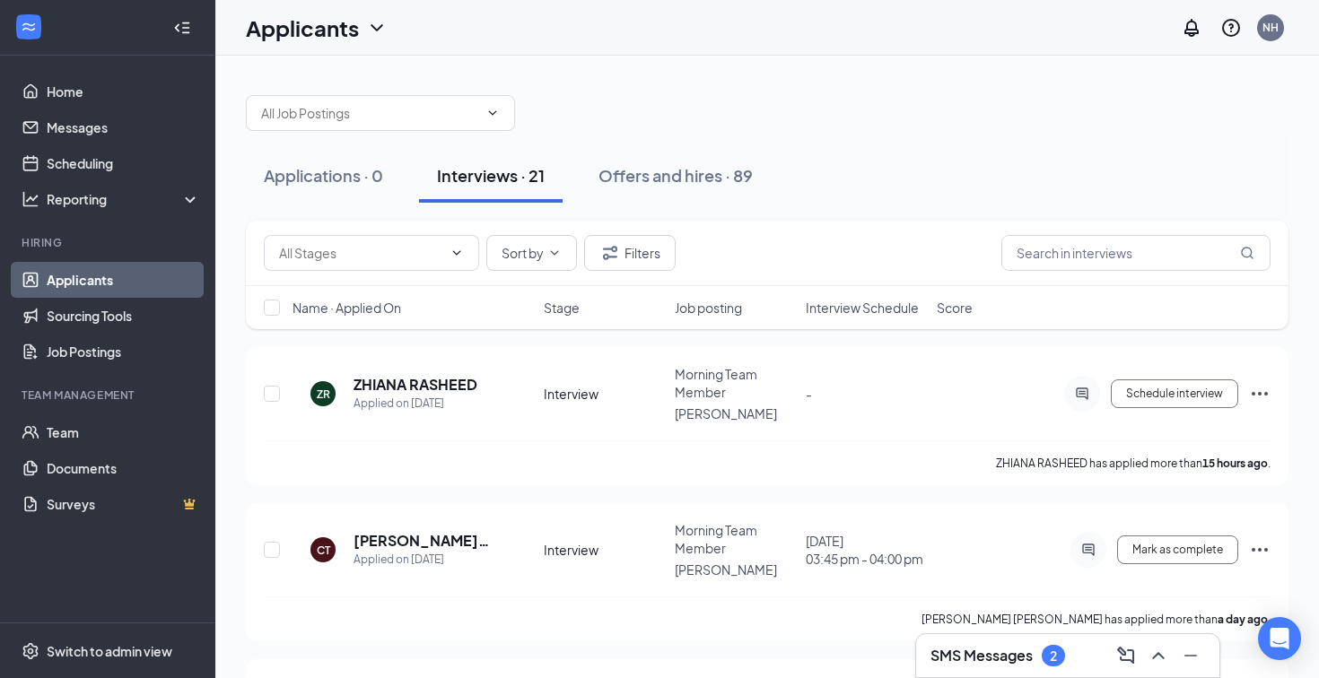
click at [966, 656] on h3 "SMS Messages" at bounding box center [982, 656] width 102 height 20
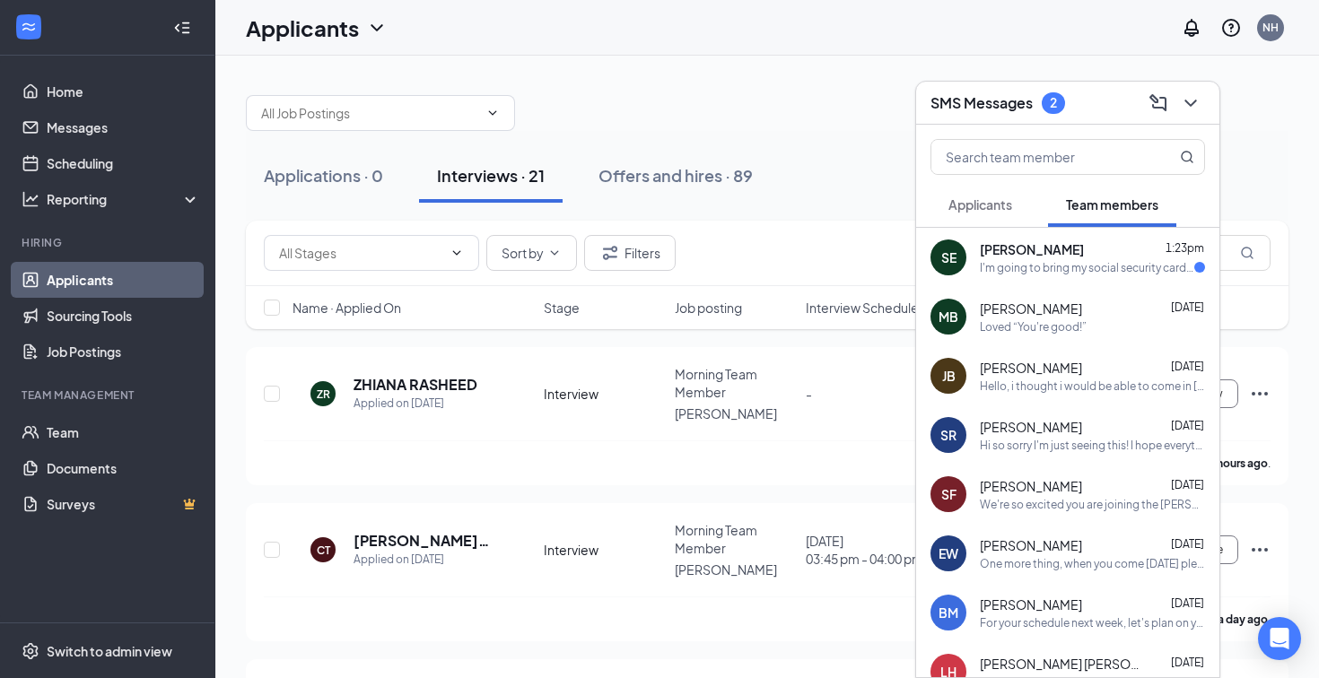
click at [1082, 267] on div "I'm going to bring my social security card, I haven't obtained my ID yet" at bounding box center [1087, 267] width 214 height 15
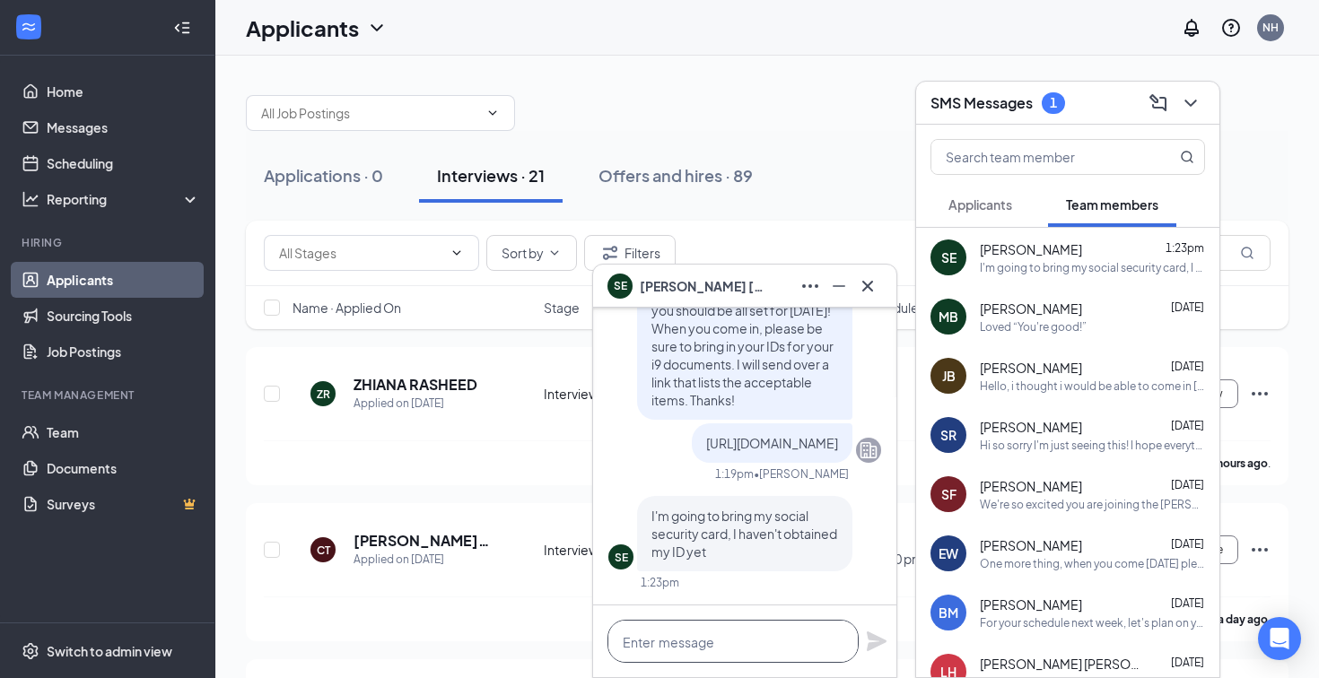
click at [744, 636] on textarea at bounding box center [732, 641] width 251 height 43
type textarea "D"
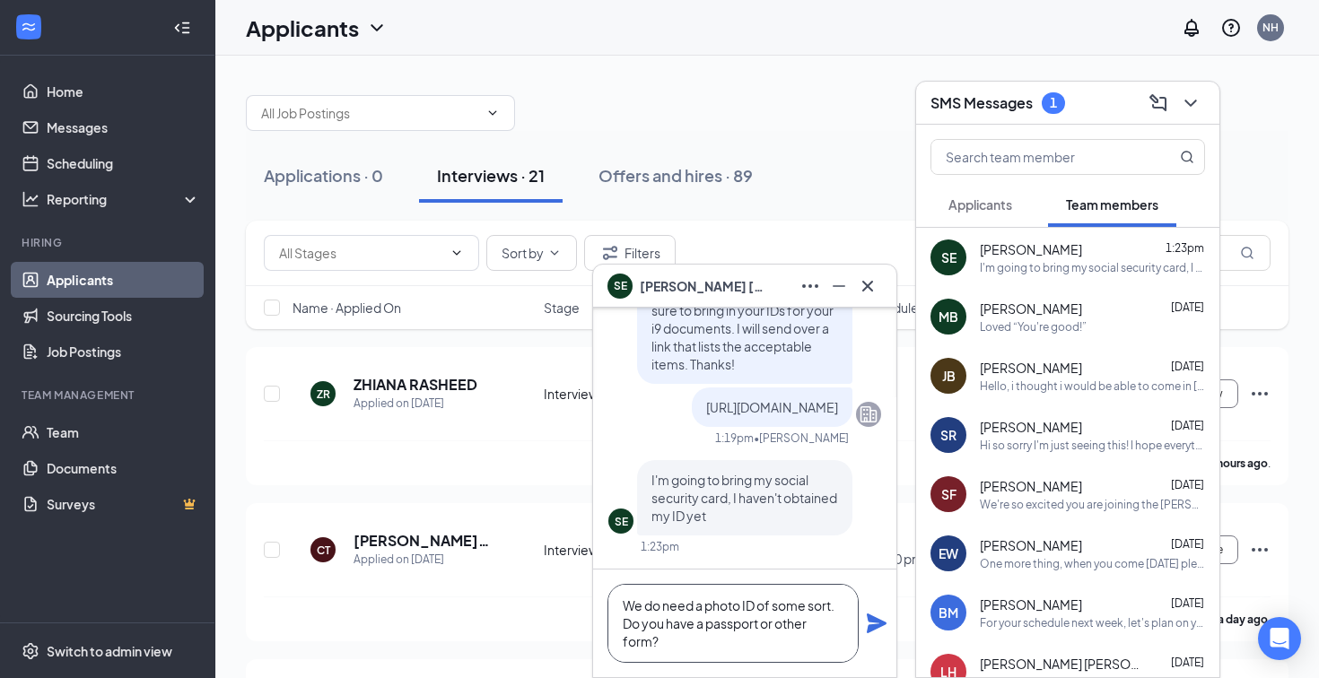
type textarea "We do need a photo ID of some sort. Do you have a passport or other form?"
click at [873, 617] on icon "Plane" at bounding box center [877, 624] width 20 height 20
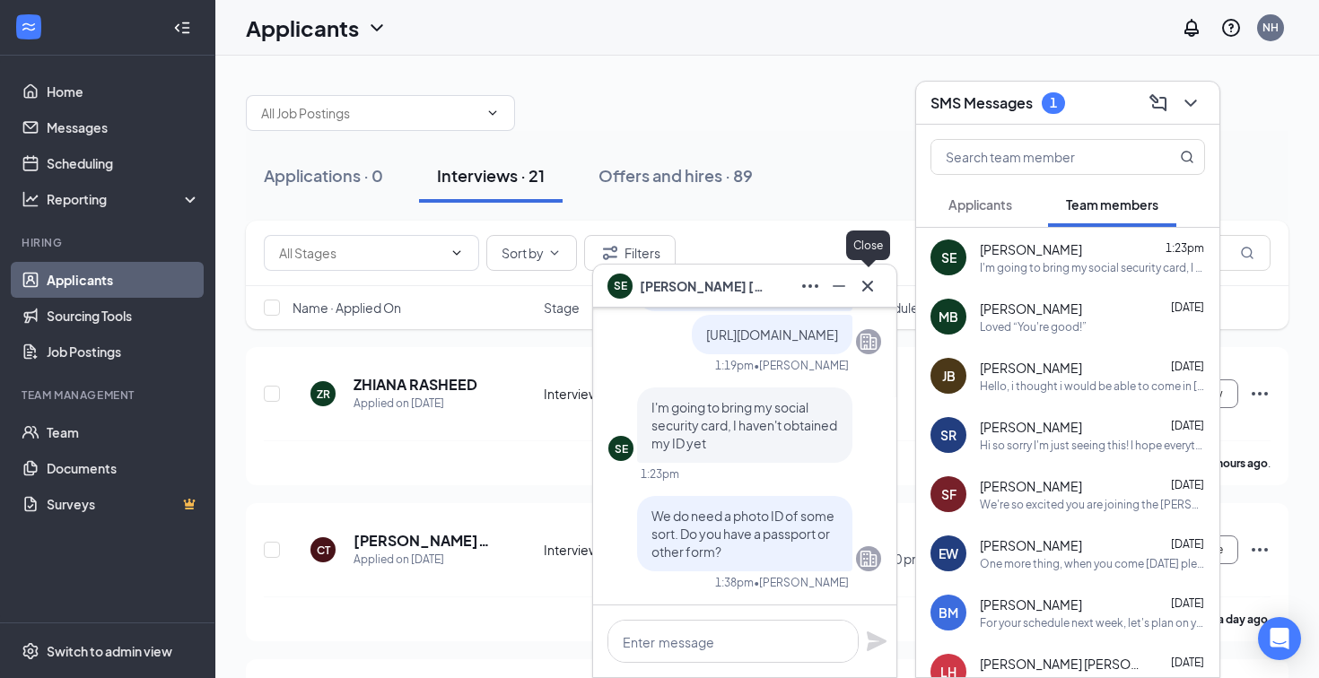
click at [870, 286] on icon "Cross" at bounding box center [868, 286] width 22 height 22
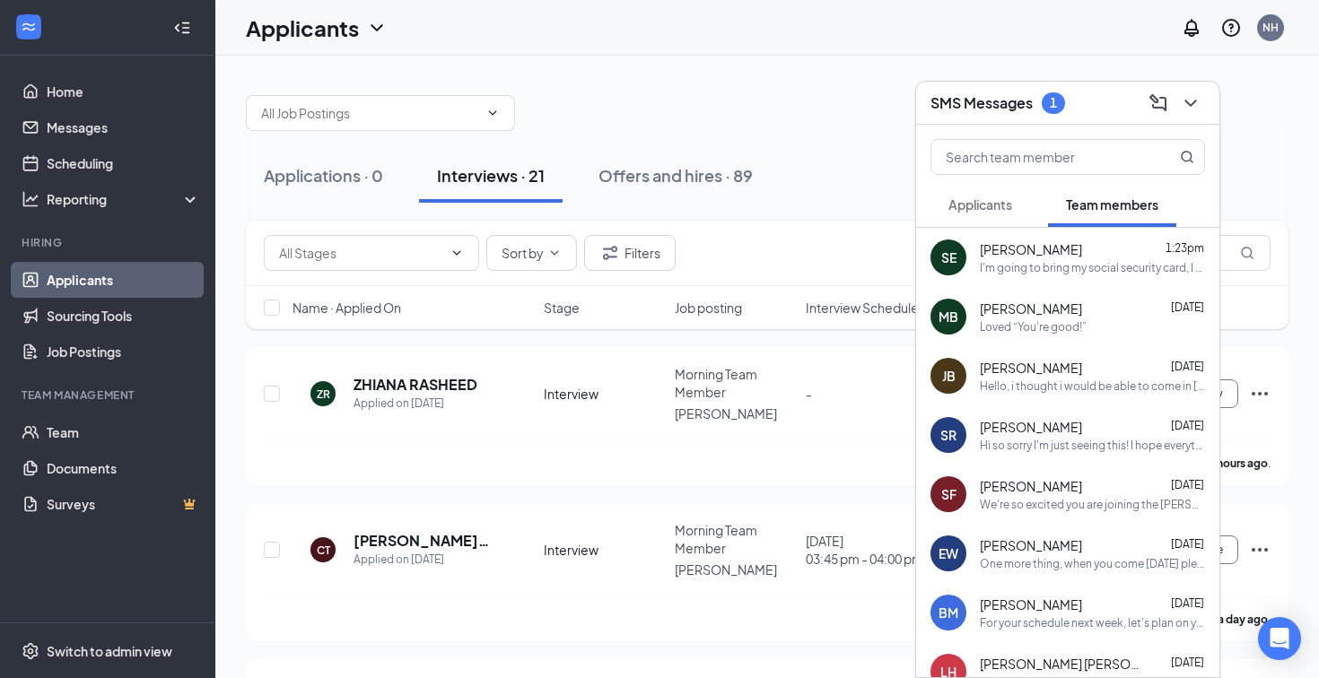
click at [995, 219] on button "Applicants" at bounding box center [981, 204] width 100 height 45
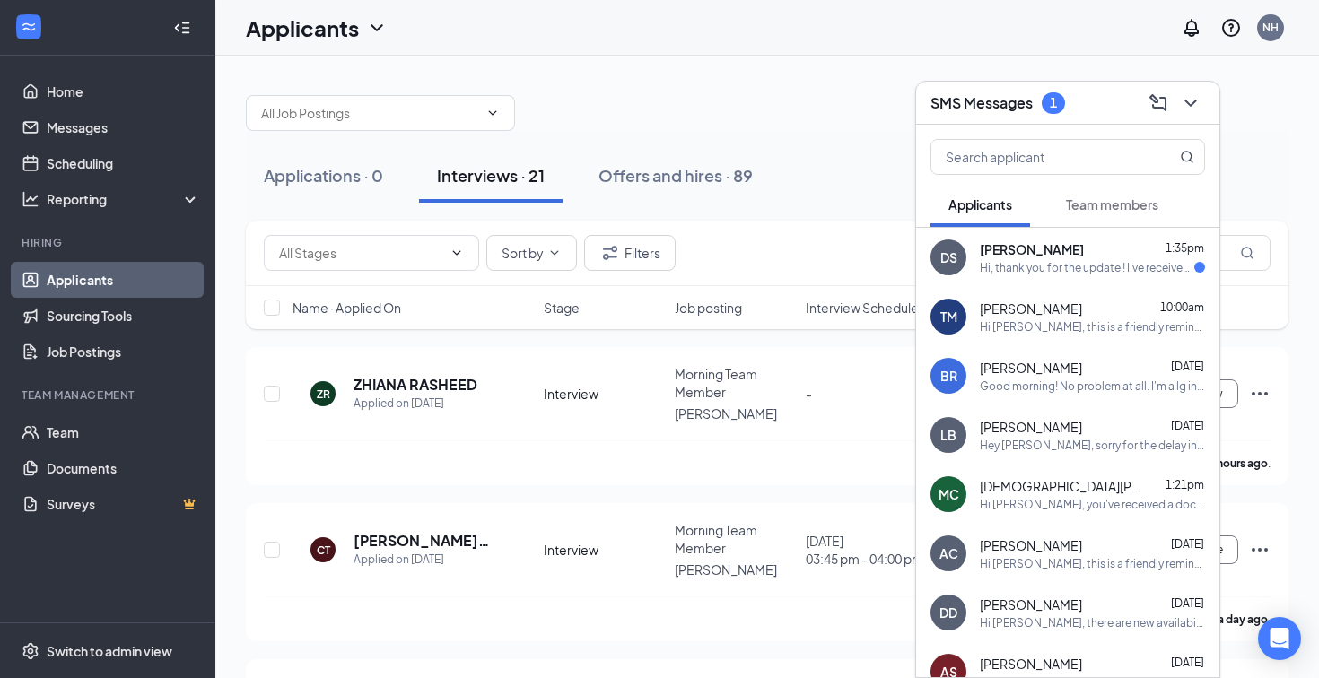
click at [1101, 274] on div "Hi, thank you for the update ! I've received the email and confirmed the signed…" at bounding box center [1087, 267] width 214 height 15
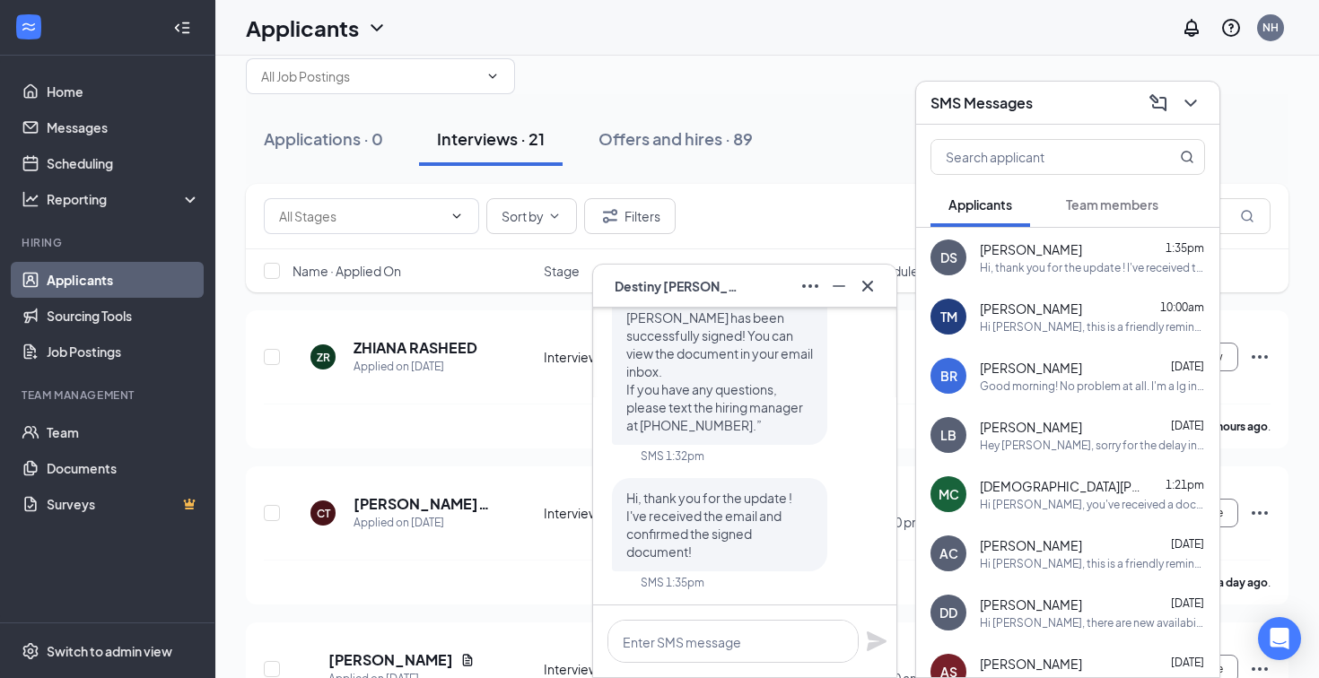
scroll to position [39, 0]
click at [743, 639] on textarea at bounding box center [732, 641] width 251 height 43
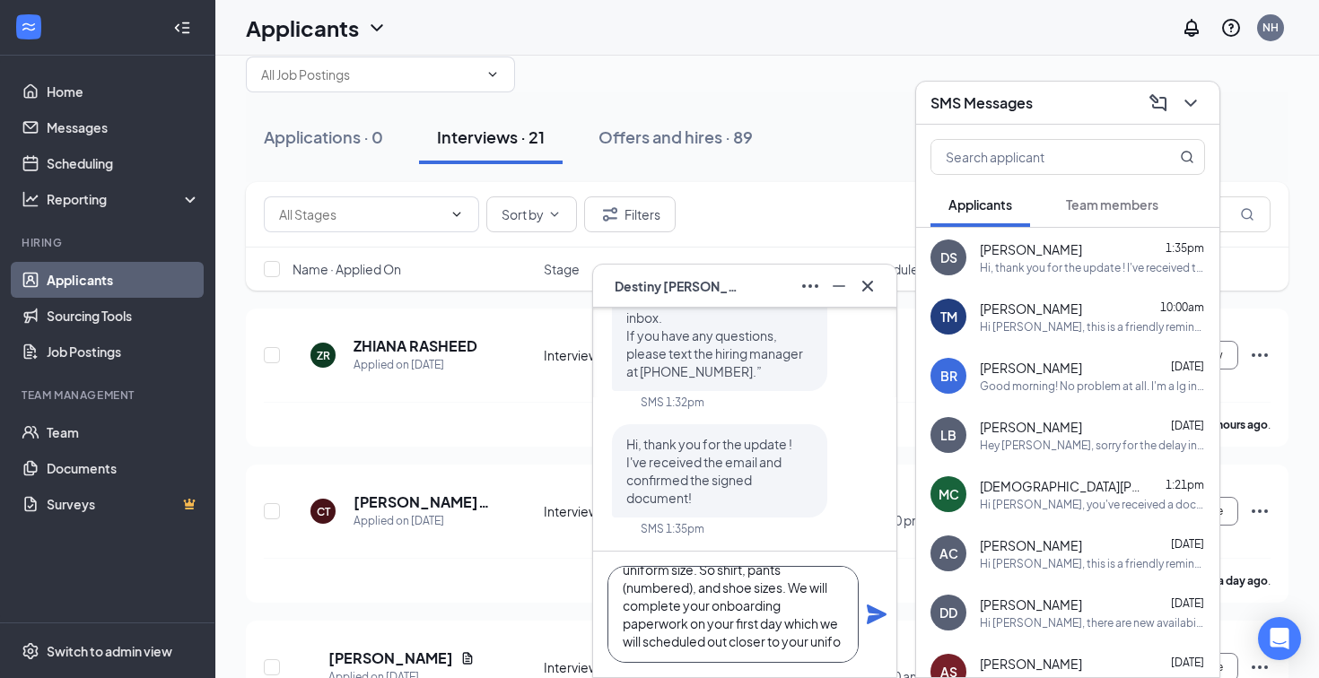
scroll to position [73, 0]
type textarea "Sounds great! For next steps, all I need from you right now is your uniform siz…"
click at [877, 613] on icon "Plane" at bounding box center [877, 615] width 20 height 20
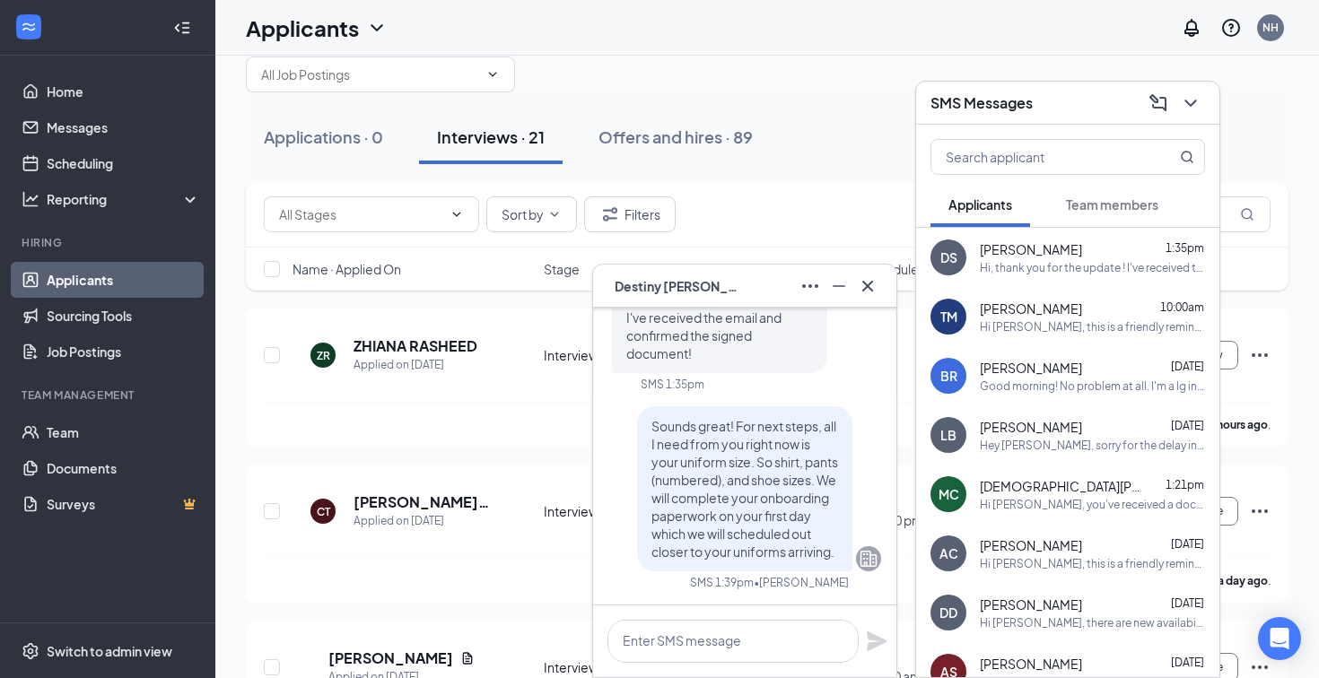
scroll to position [0, 0]
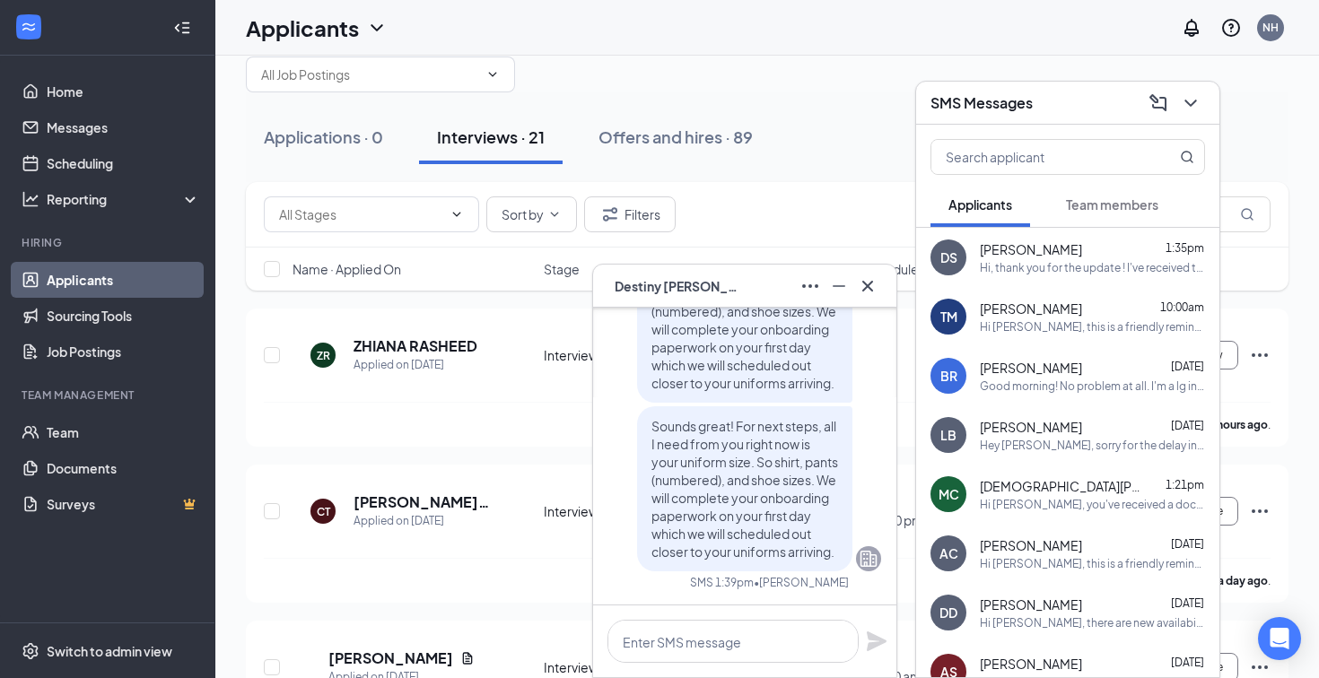
click at [1132, 202] on span "Team members" at bounding box center [1112, 205] width 92 height 16
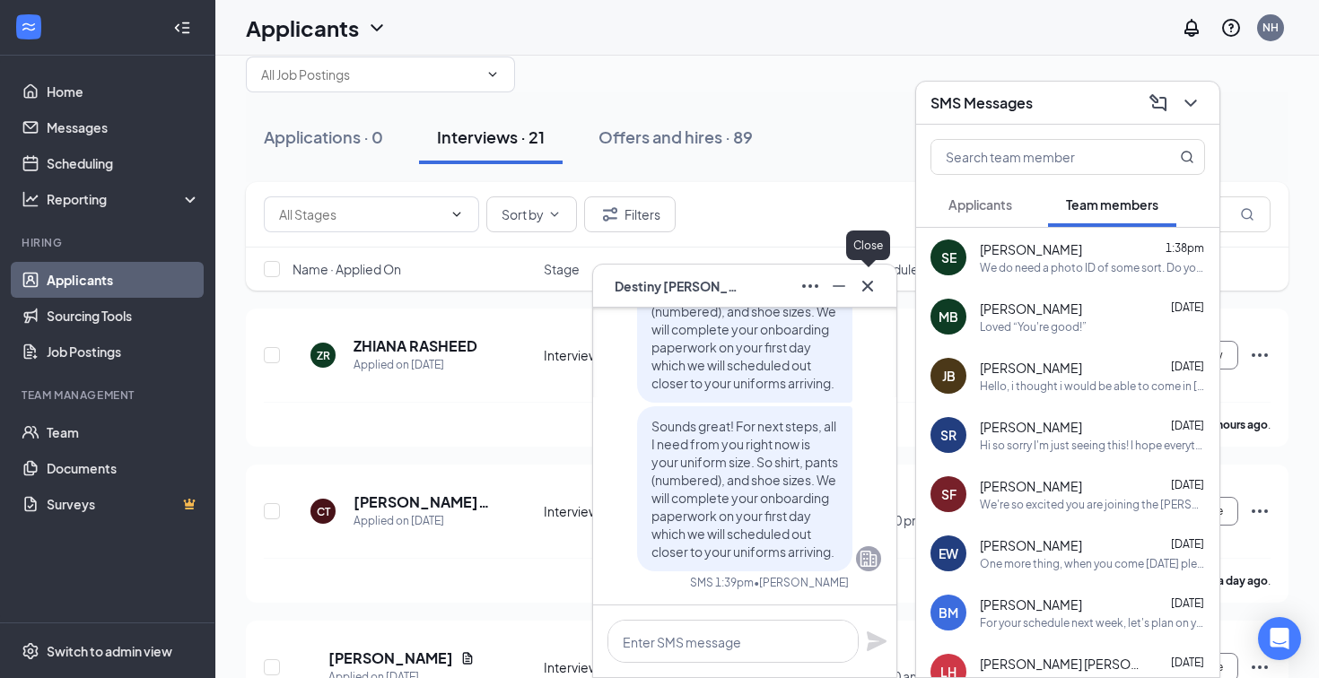
click at [870, 283] on icon "Cross" at bounding box center [867, 285] width 11 height 11
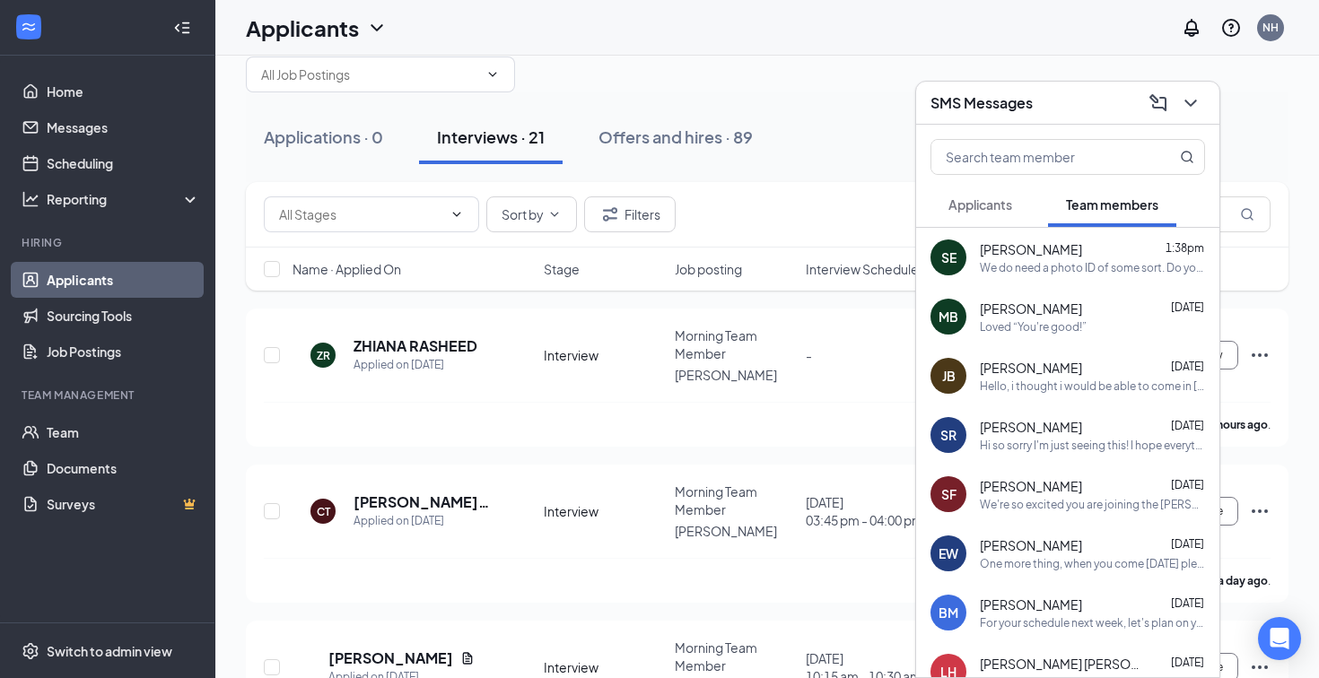
click at [1193, 103] on icon "ChevronDown" at bounding box center [1190, 103] width 12 height 7
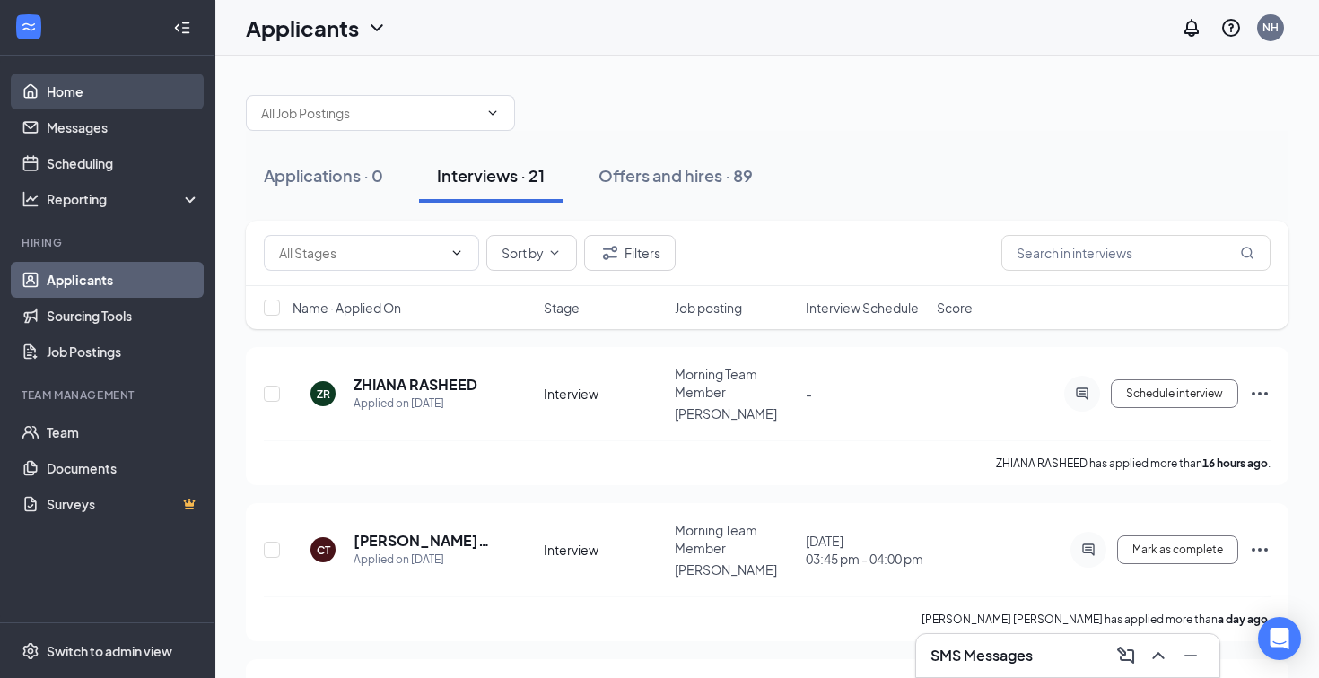
click at [103, 92] on link "Home" at bounding box center [123, 92] width 153 height 36
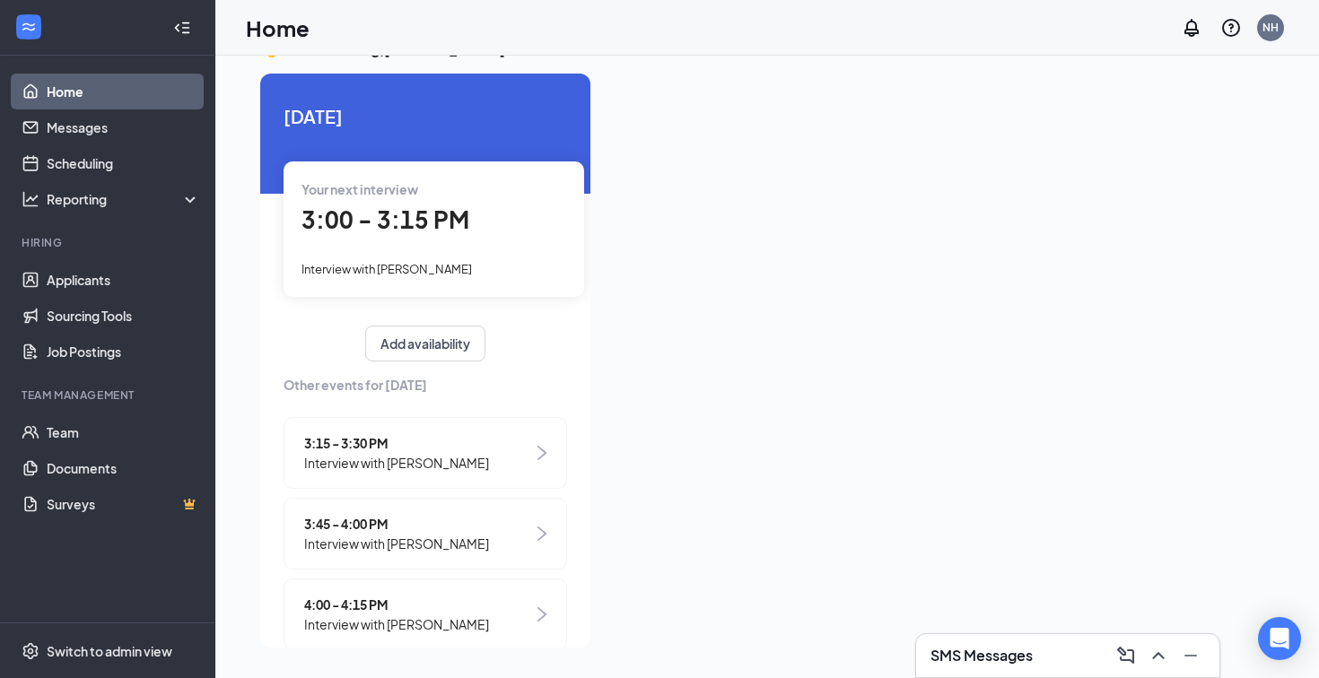
scroll to position [38, 0]
click at [998, 641] on div "SMS Messages 1" at bounding box center [1067, 655] width 303 height 43
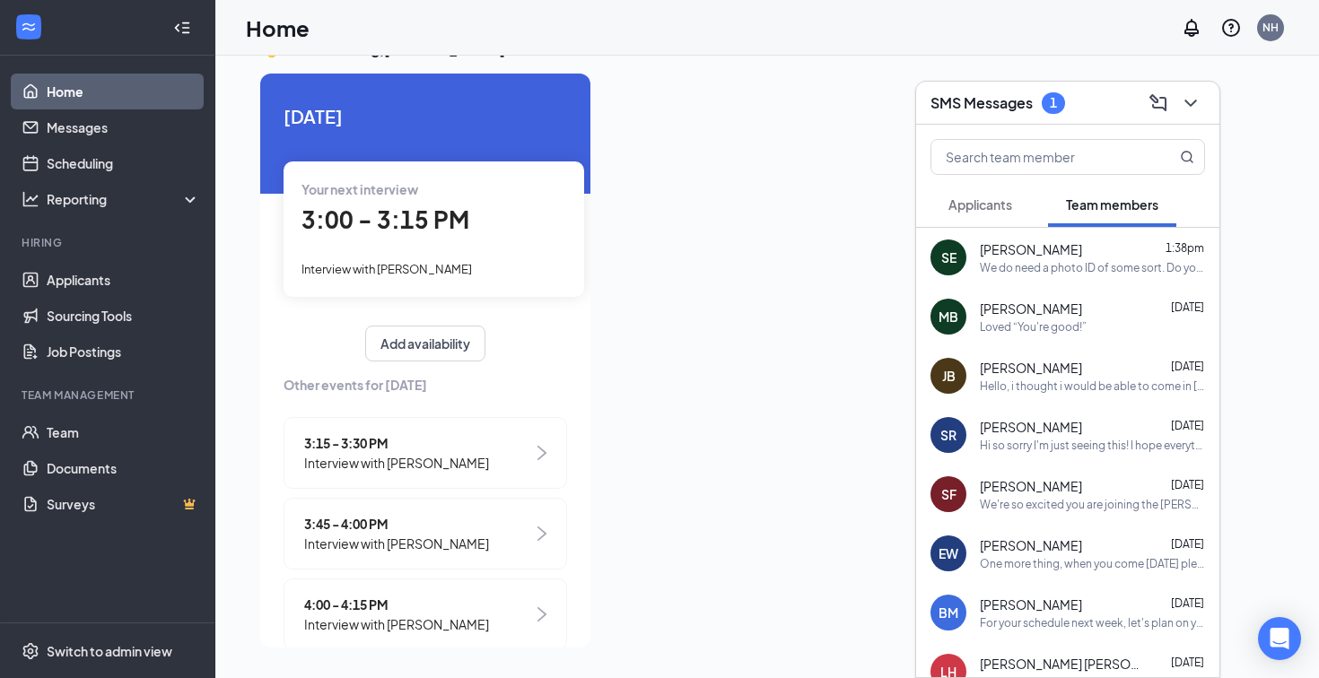
click at [976, 214] on button "Applicants" at bounding box center [981, 204] width 100 height 45
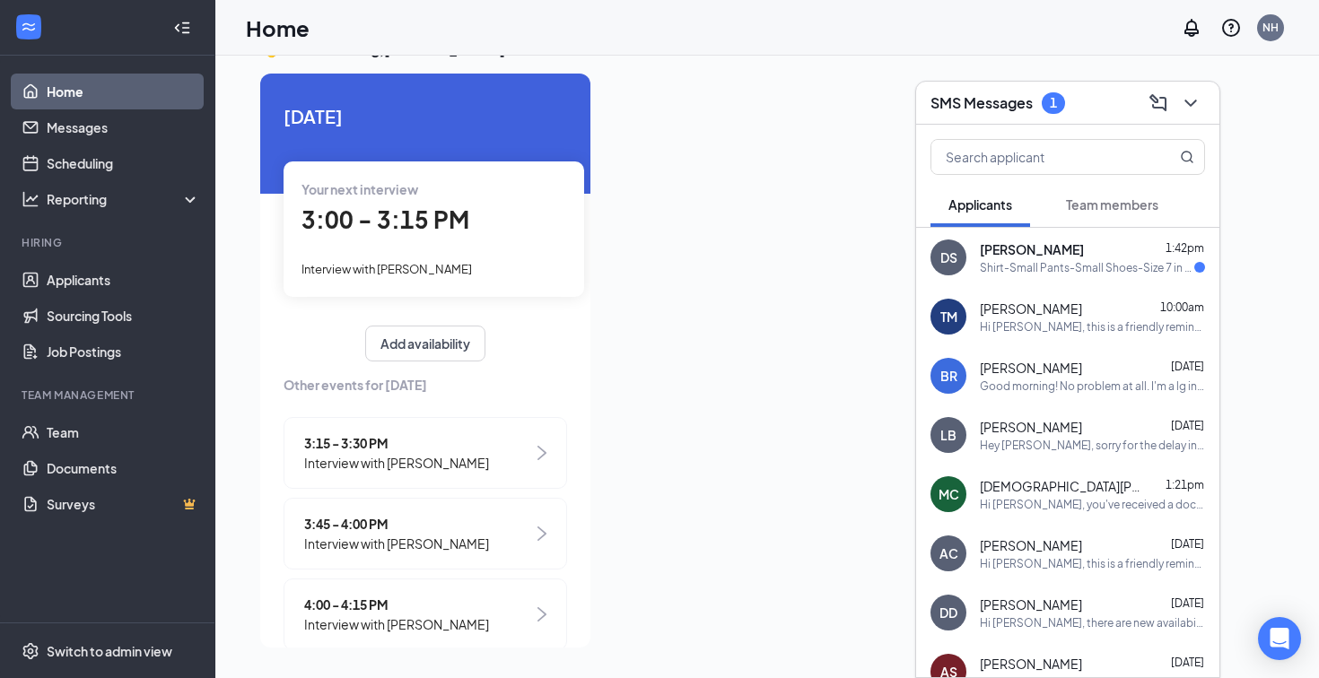
click at [1088, 269] on div "Shirt-Small Pants-Small Shoes-Size 7 in women's Looking forward to the next ste…" at bounding box center [1087, 267] width 214 height 15
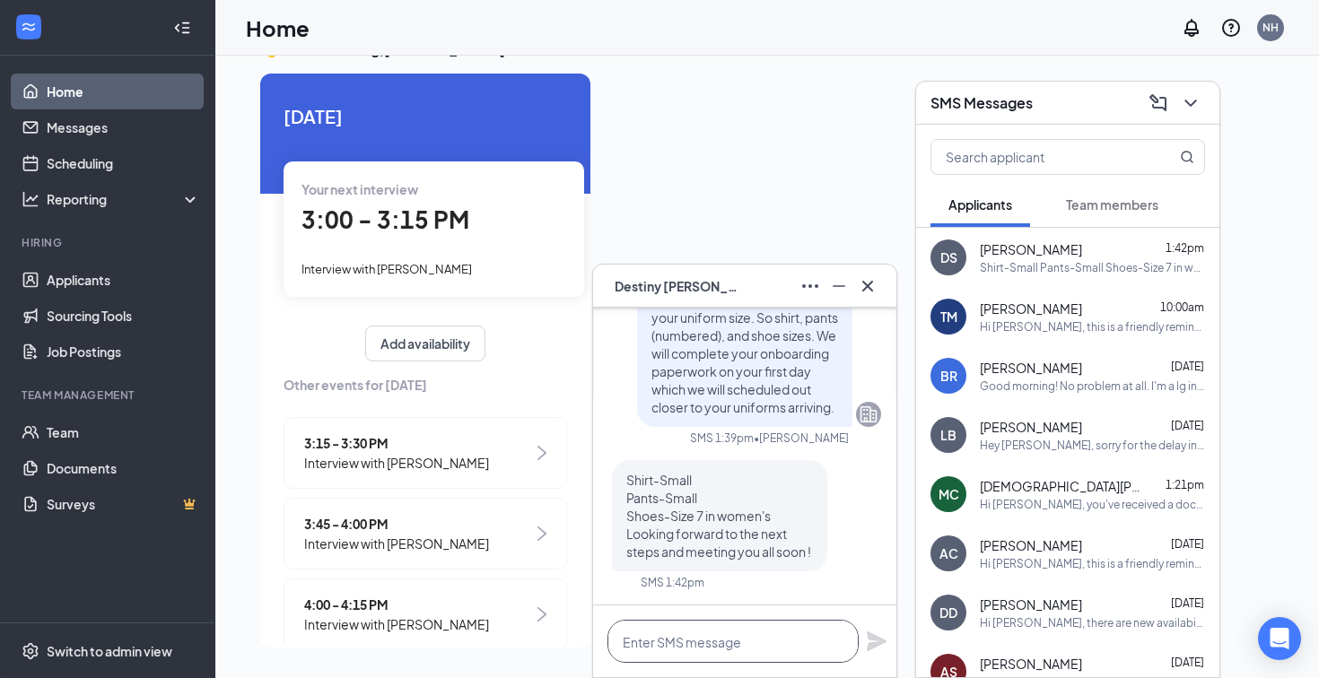
click at [745, 639] on textarea at bounding box center [732, 641] width 251 height 43
type textarea "The pants are in numbered sizes"
click at [873, 638] on icon "Plane" at bounding box center [877, 642] width 20 height 20
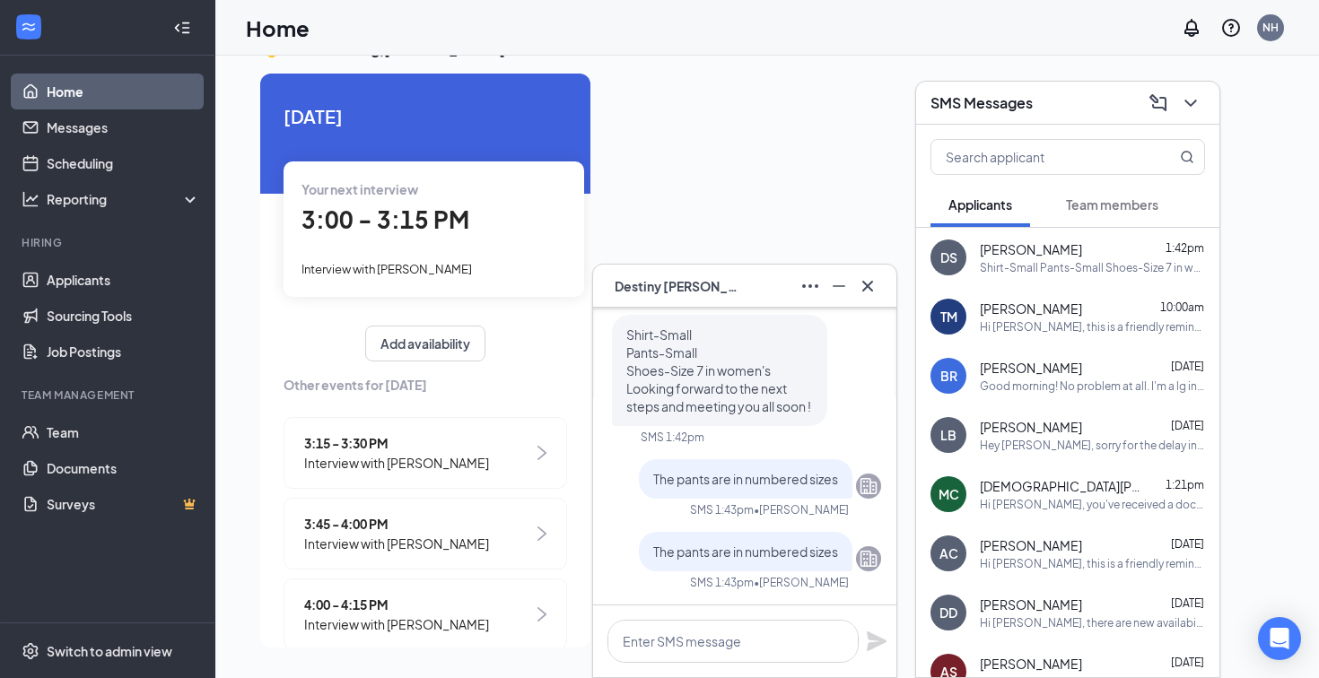
scroll to position [0, 0]
click at [1269, 412] on div at bounding box center [939, 356] width 669 height 564
click at [872, 288] on icon "Cross" at bounding box center [868, 286] width 22 height 22
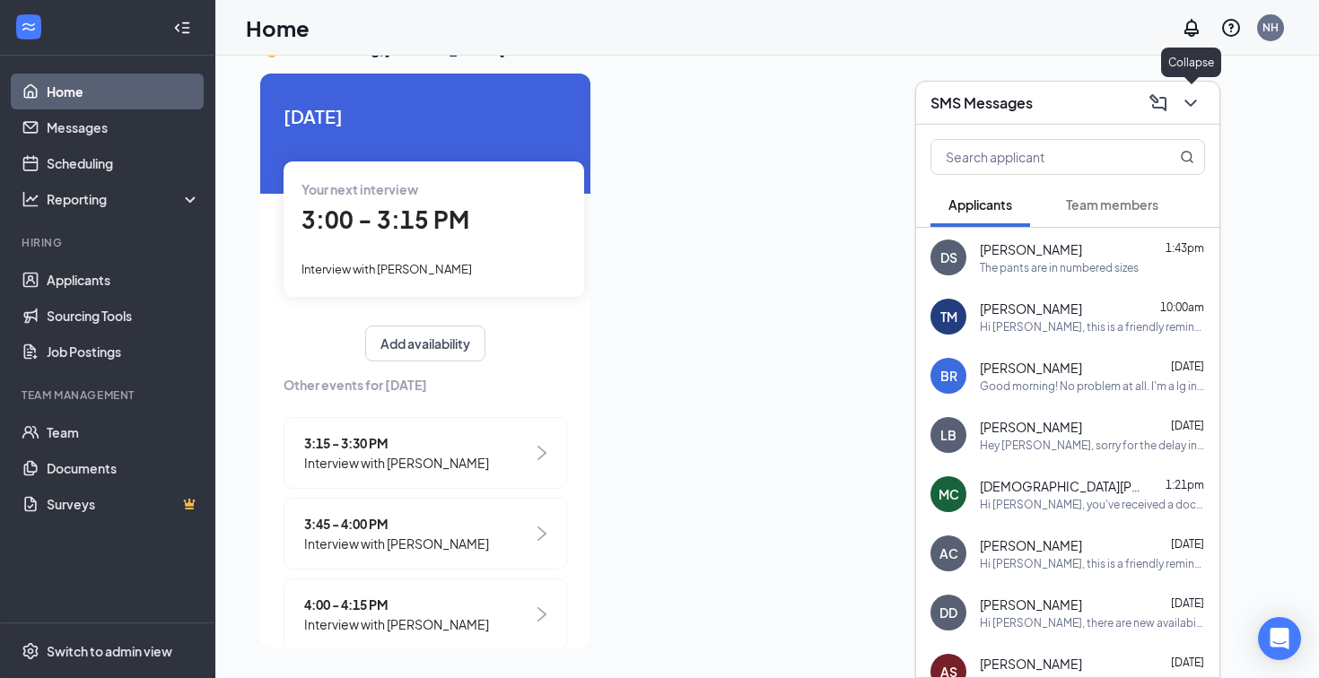
click at [1195, 101] on icon "ChevronDown" at bounding box center [1190, 103] width 12 height 7
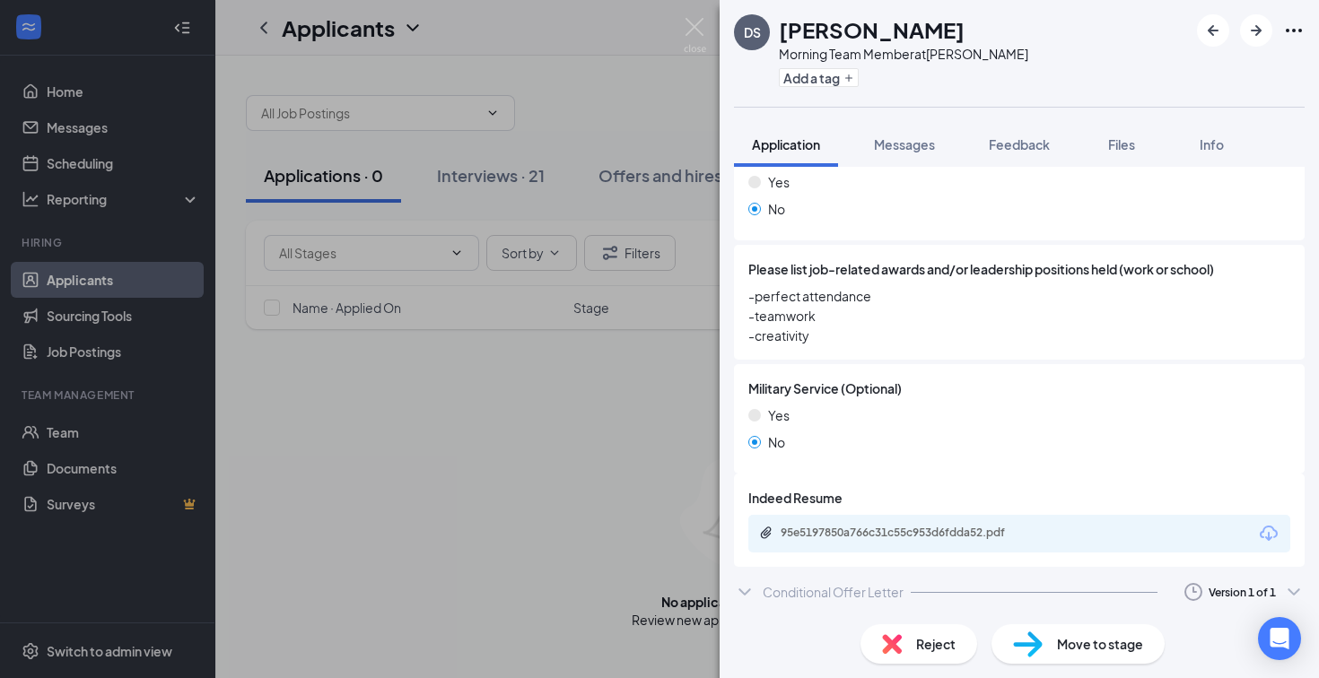
scroll to position [1946, 0]
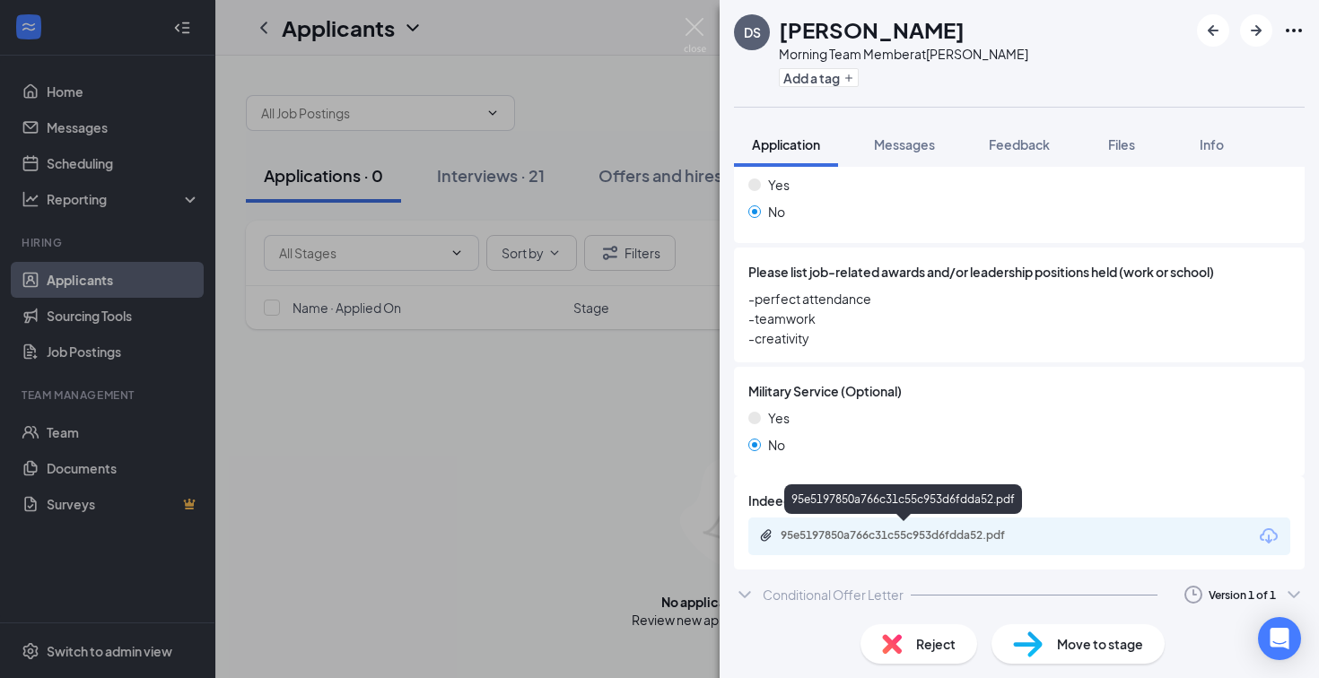
click at [883, 587] on div "Conditional Offer Letter" at bounding box center [833, 595] width 141 height 18
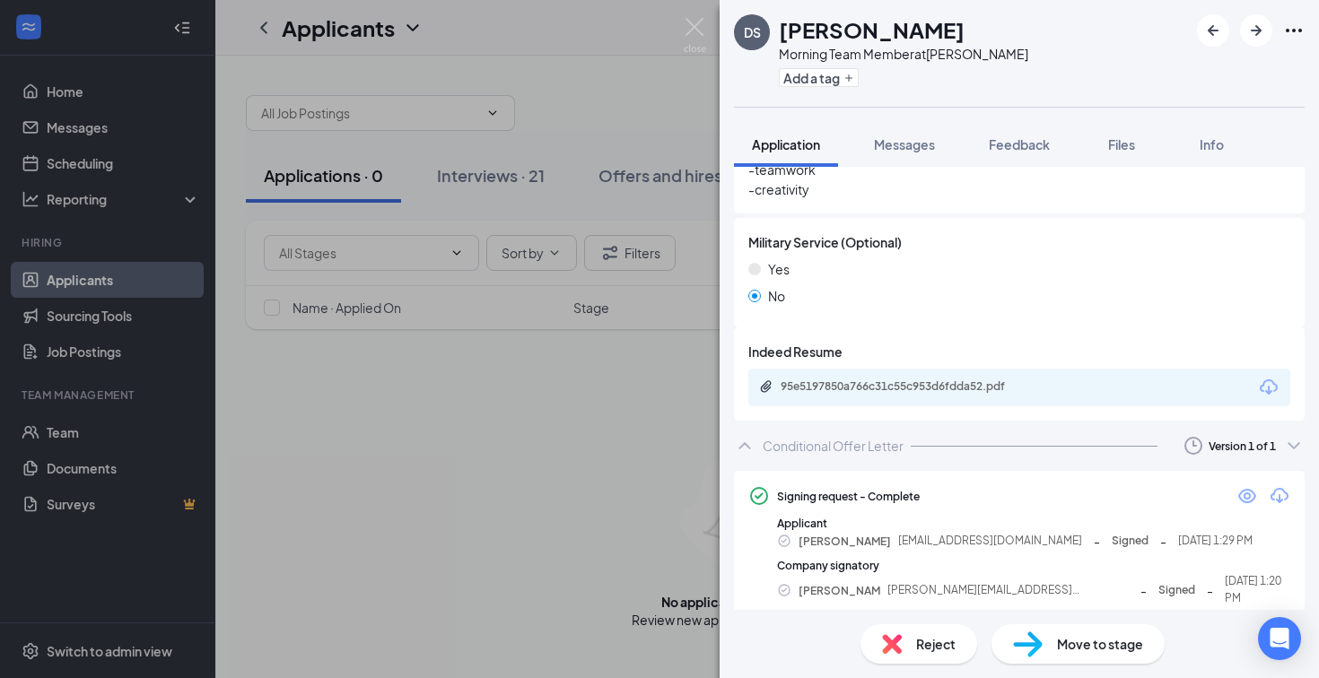
scroll to position [2095, 0]
click at [1246, 494] on icon "Eye" at bounding box center [1248, 496] width 22 height 22
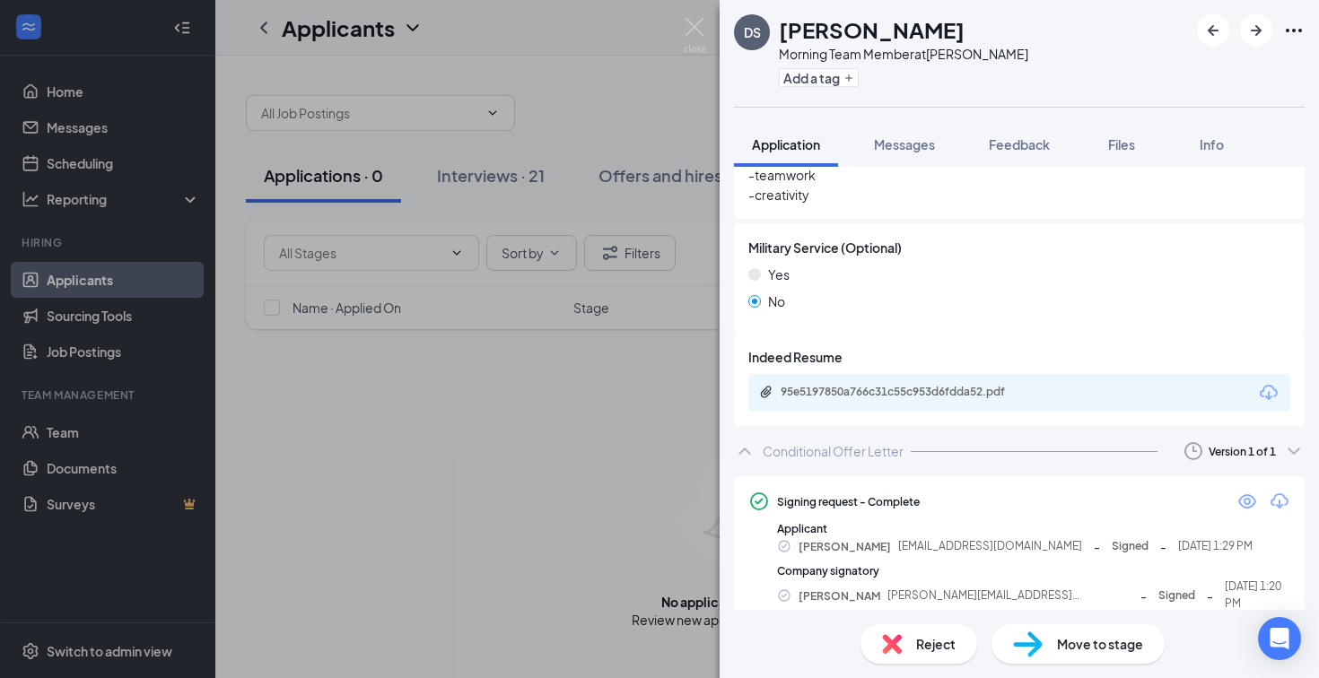
click at [695, 29] on img at bounding box center [695, 35] width 22 height 35
